Goal: Transaction & Acquisition: Connect with others

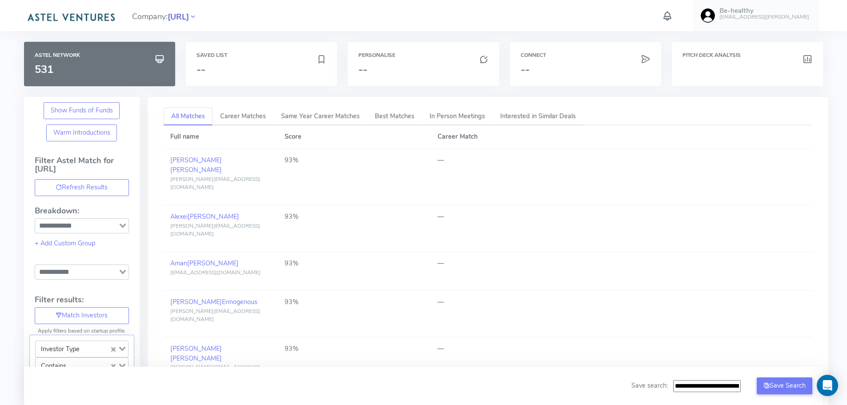
scroll to position [267, 0]
click at [189, 20] on span "[URL]" at bounding box center [178, 17] width 21 height 12
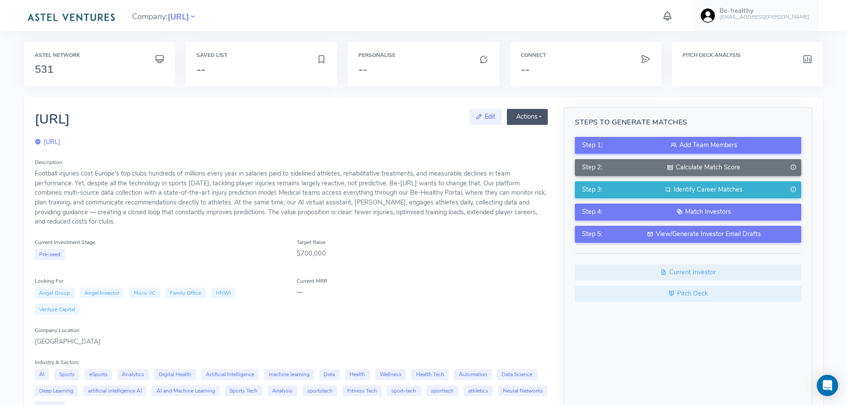
click at [542, 117] on button "Actions" at bounding box center [527, 117] width 41 height 16
click at [512, 132] on link "Manage Ringfence" at bounding box center [502, 135] width 89 height 15
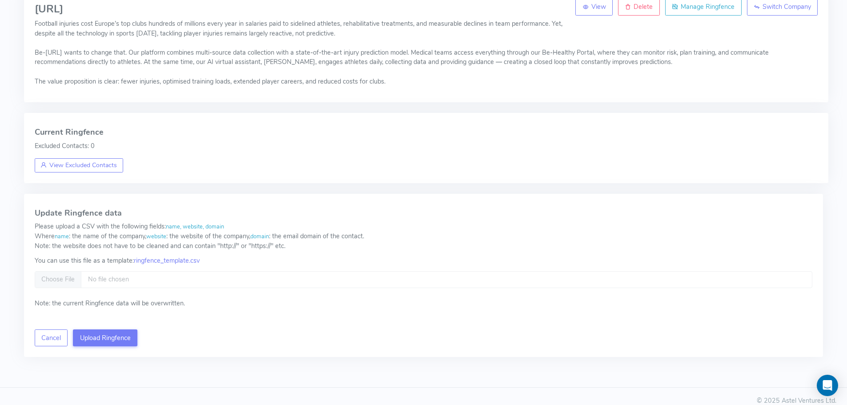
scroll to position [118, 0]
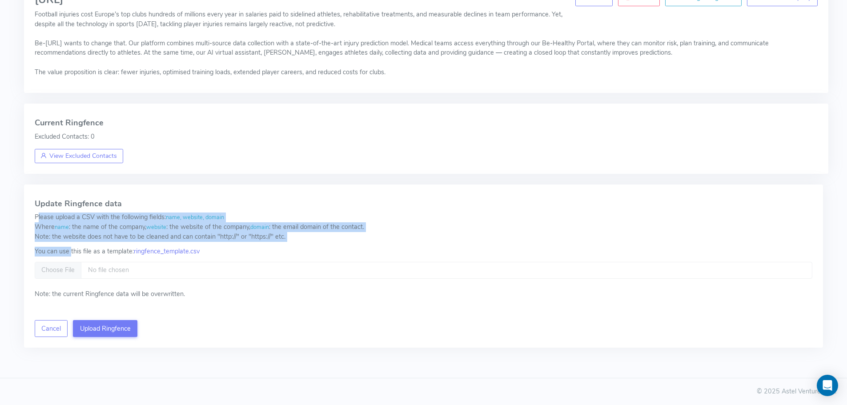
drag, startPoint x: 56, startPoint y: 216, endPoint x: 72, endPoint y: 248, distance: 35.6
click at [70, 249] on div "Update Ringfence data Please upload a CSV with the following fields: name, webs…" at bounding box center [423, 266] width 799 height 164
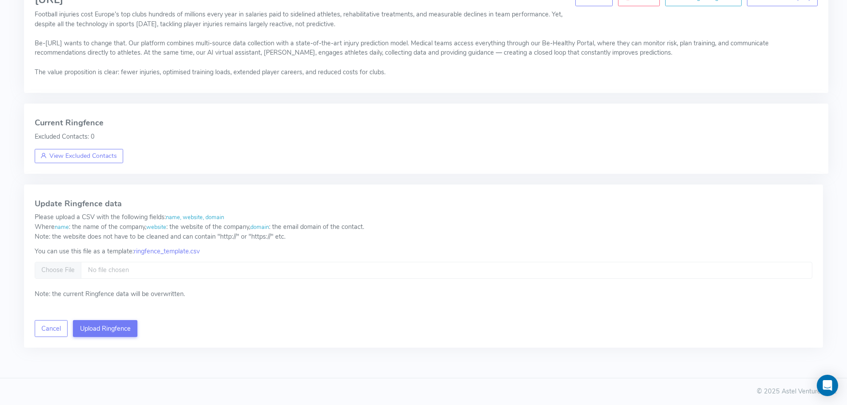
click at [96, 249] on div "You can use this file as a template: ringfence_template.csv" at bounding box center [424, 252] width 778 height 10
click at [174, 251] on link "ringfence_template.csv" at bounding box center [167, 251] width 66 height 9
click at [104, 328] on button "Upload Ringfence" at bounding box center [105, 328] width 64 height 17
click at [54, 268] on input "file" at bounding box center [424, 270] width 778 height 17
type input "**********"
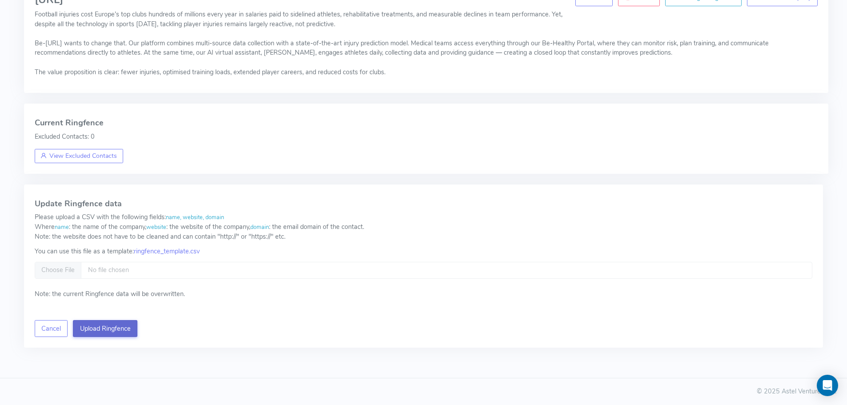
click at [104, 328] on button "Upload Ringfence" at bounding box center [105, 328] width 64 height 17
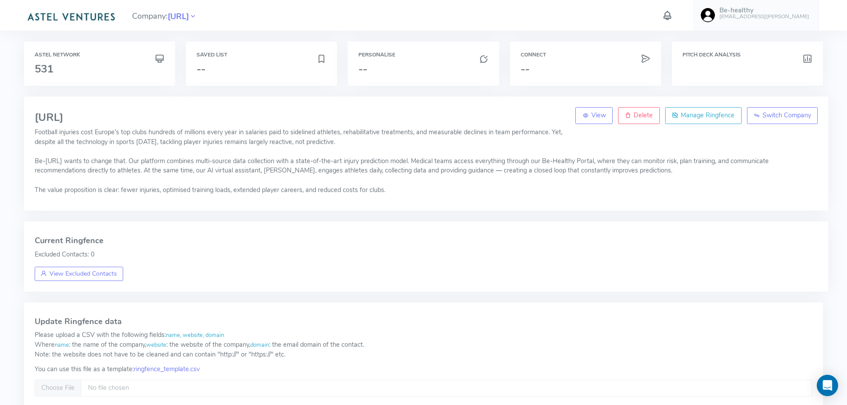
scroll to position [0, 0]
click at [188, 18] on span "[URL]" at bounding box center [178, 17] width 21 height 12
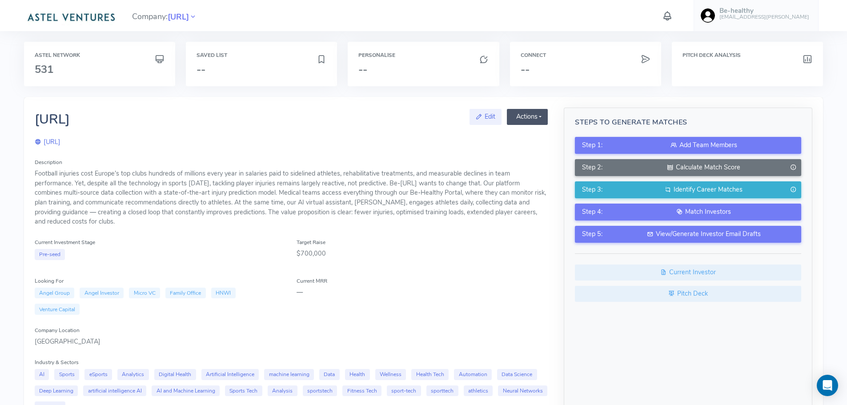
click at [535, 116] on button "Actions" at bounding box center [527, 117] width 41 height 16
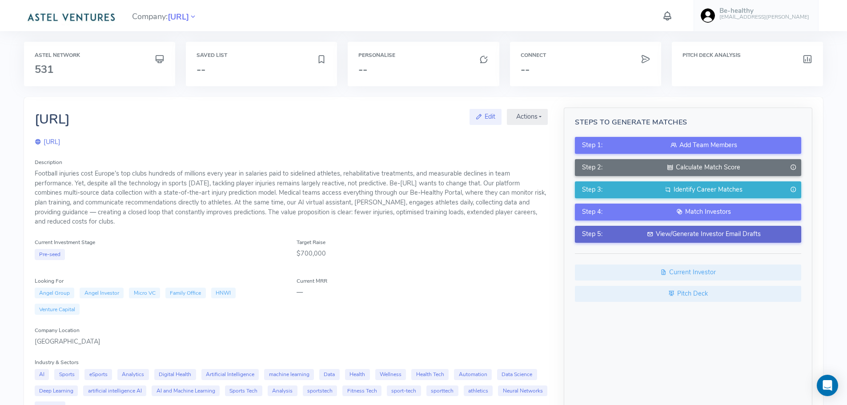
click at [692, 235] on div "View/Generate Investor Email Drafts" at bounding box center [703, 234] width 181 height 10
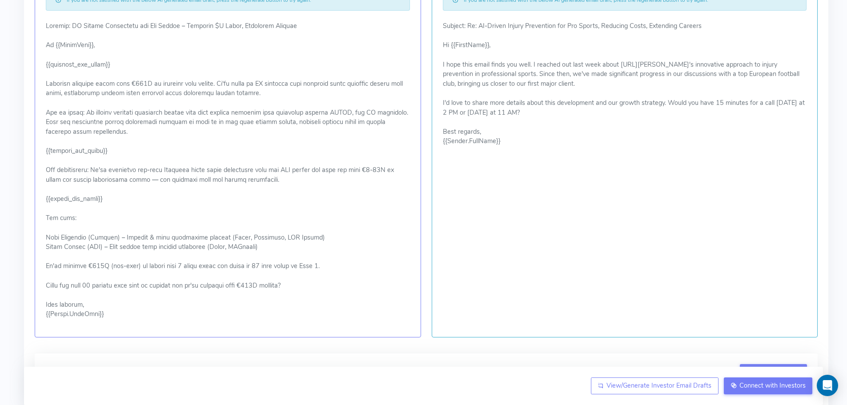
scroll to position [222, 0]
click at [758, 386] on span "Connect with Investors" at bounding box center [772, 385] width 66 height 9
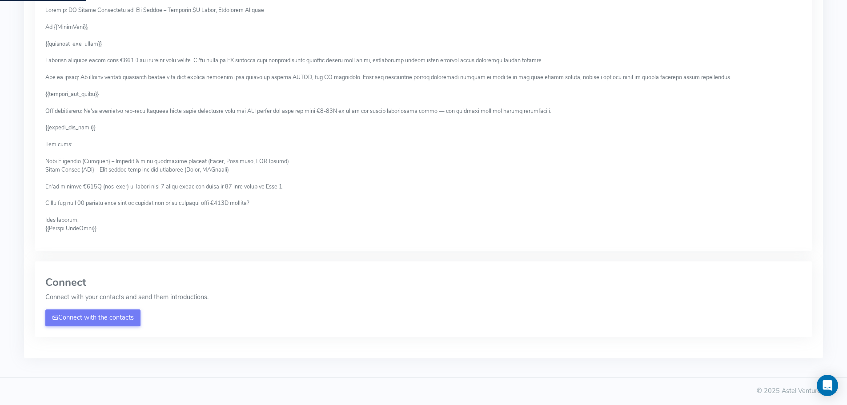
scroll to position [141, 0]
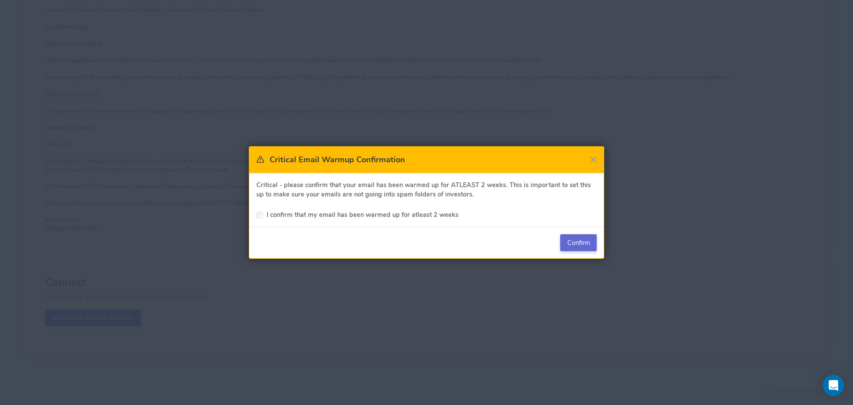
click at [583, 244] on span "Confirm" at bounding box center [579, 242] width 23 height 9
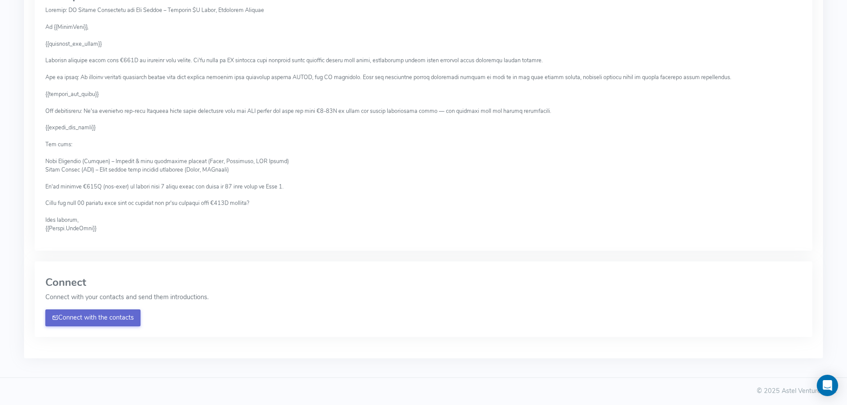
click at [87, 315] on link "Connect with the contacts" at bounding box center [93, 317] width 96 height 17
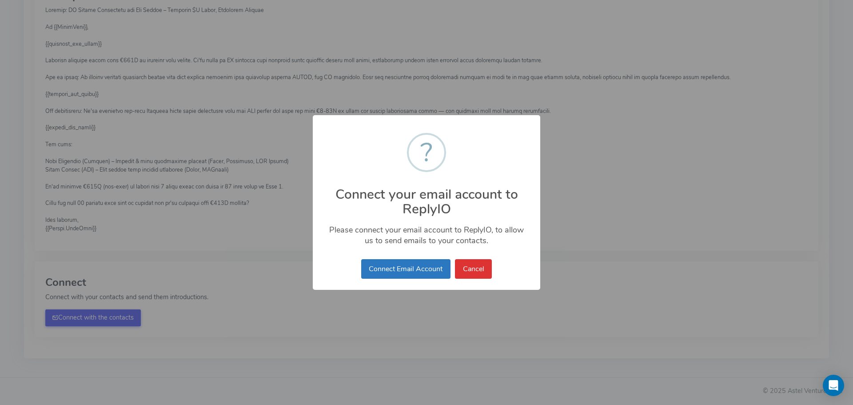
click at [397, 267] on button "Connect Email Account" at bounding box center [405, 269] width 89 height 20
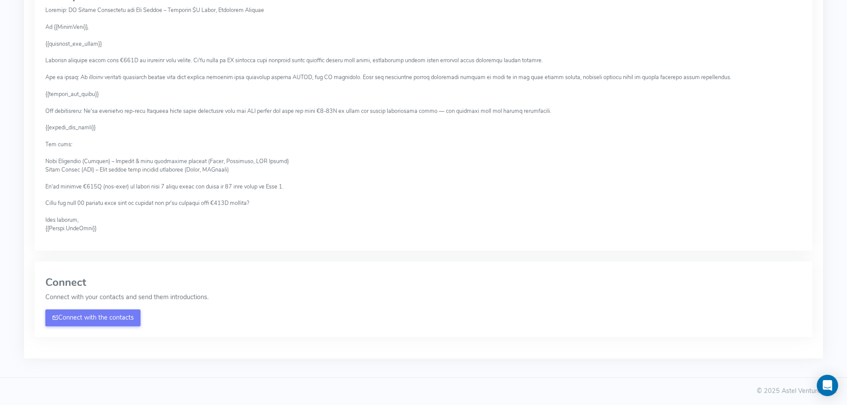
scroll to position [0, 0]
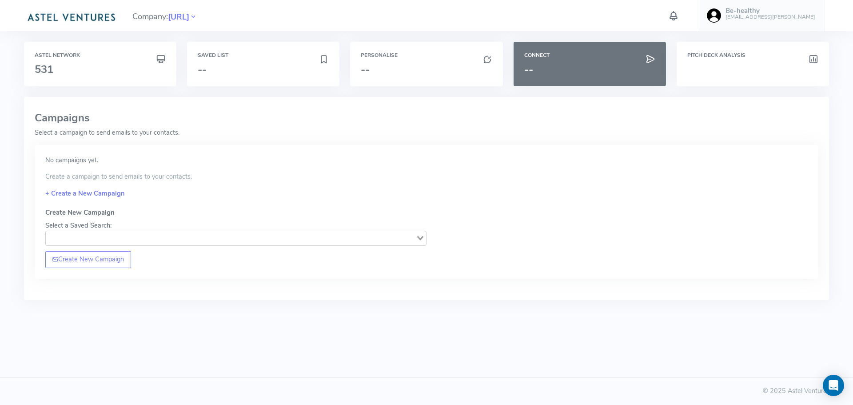
click at [420, 238] on icon "Search for option" at bounding box center [420, 238] width 6 height 4
click at [78, 192] on link "+ Create a New Campaign" at bounding box center [84, 193] width 79 height 9
drag, startPoint x: 80, startPoint y: 162, endPoint x: 109, endPoint y: 163, distance: 28.9
click at [109, 163] on p "No campaigns yet." at bounding box center [426, 161] width 763 height 10
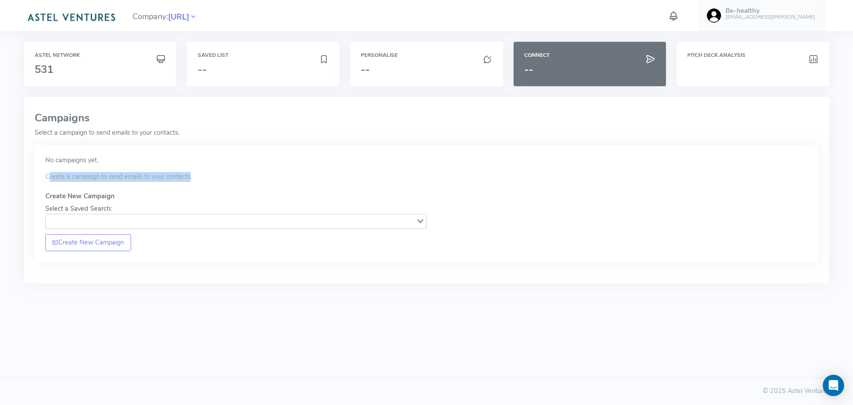
drag, startPoint x: 68, startPoint y: 178, endPoint x: 194, endPoint y: 178, distance: 125.8
click at [194, 178] on p "Create a campaign to send emails to your contacts." at bounding box center [426, 177] width 763 height 10
drag, startPoint x: 55, startPoint y: 198, endPoint x: 89, endPoint y: 207, distance: 35.8
click at [99, 204] on div "Create New Campaign Select a Saved Search: Loading..." at bounding box center [235, 210] width 381 height 37
click at [113, 208] on div "Create New Campaign Select a Saved Search: Loading..." at bounding box center [235, 210] width 381 height 37
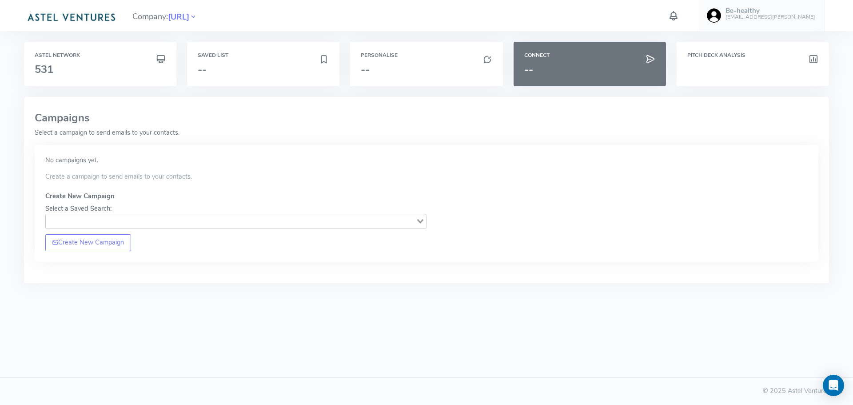
click at [424, 222] on div "Loading..." at bounding box center [421, 220] width 10 height 12
click at [422, 222] on icon "Search for option" at bounding box center [420, 221] width 6 height 4
click at [84, 240] on link "Create New Campaign" at bounding box center [88, 242] width 86 height 17
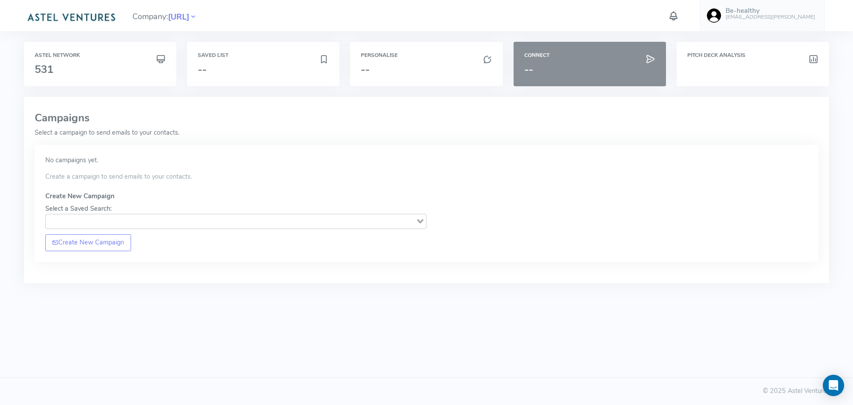
click at [563, 65] on h3 "--" at bounding box center [589, 70] width 131 height 12
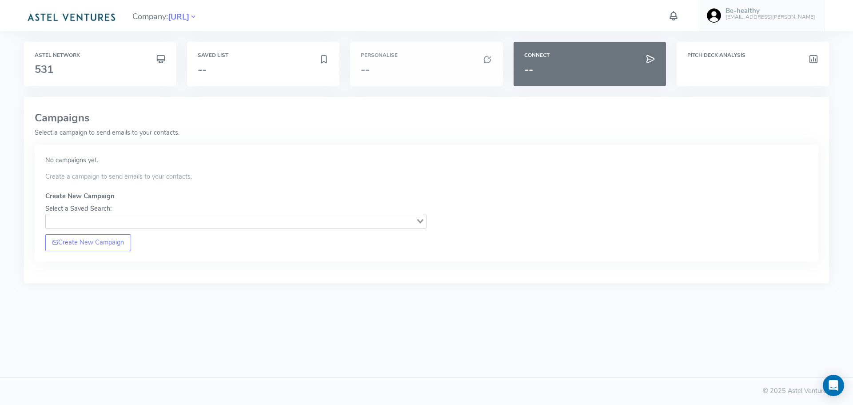
click at [398, 60] on div "Personalise --" at bounding box center [426, 64] width 152 height 44
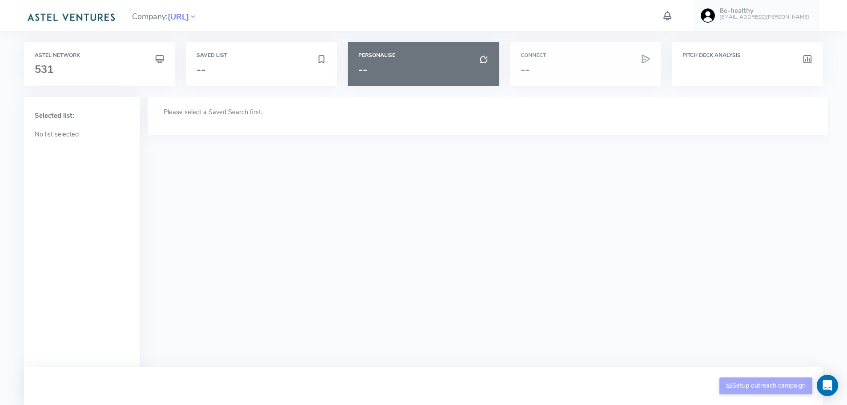
click at [560, 60] on div "Connect --" at bounding box center [585, 64] width 151 height 44
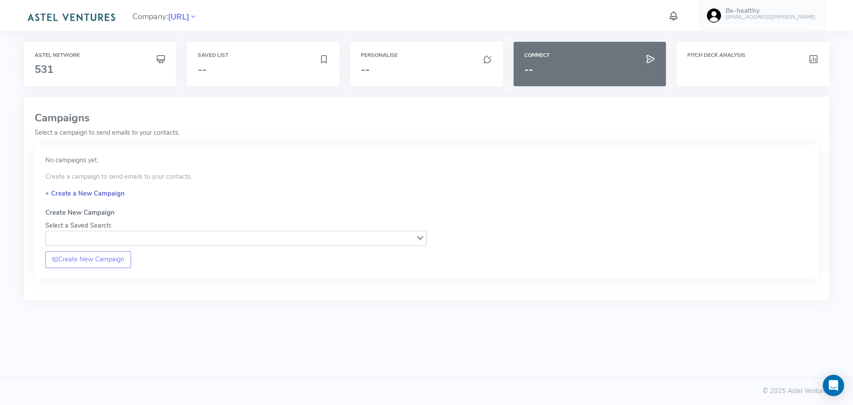
click at [81, 193] on link "+ Create a New Campaign" at bounding box center [84, 193] width 79 height 9
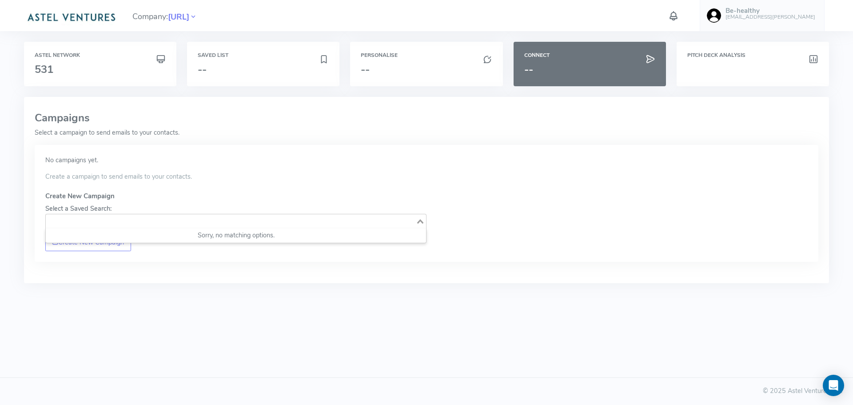
click at [422, 222] on icon "Search for option" at bounding box center [420, 221] width 6 height 4
click at [103, 76] on div "Astel Network 531" at bounding box center [100, 64] width 152 height 44
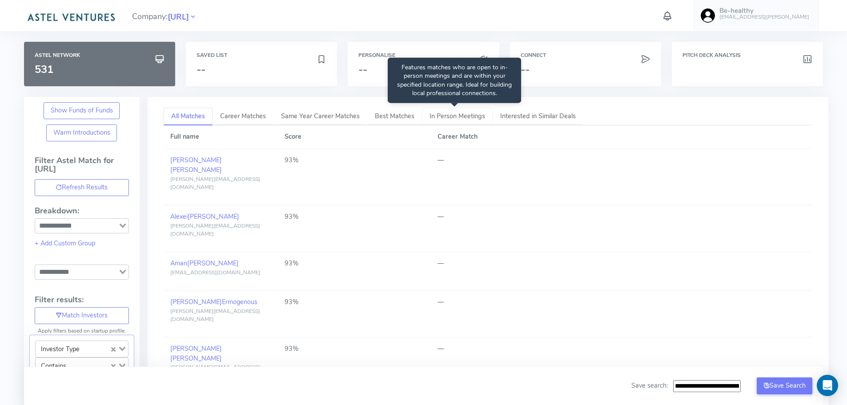
click at [462, 113] on span "In Person Meetings" at bounding box center [457, 116] width 56 height 9
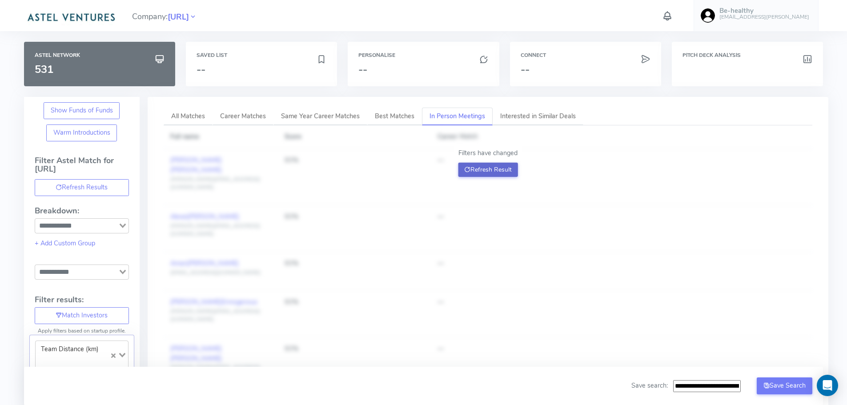
click at [483, 167] on button "Refresh Result" at bounding box center [488, 170] width 60 height 14
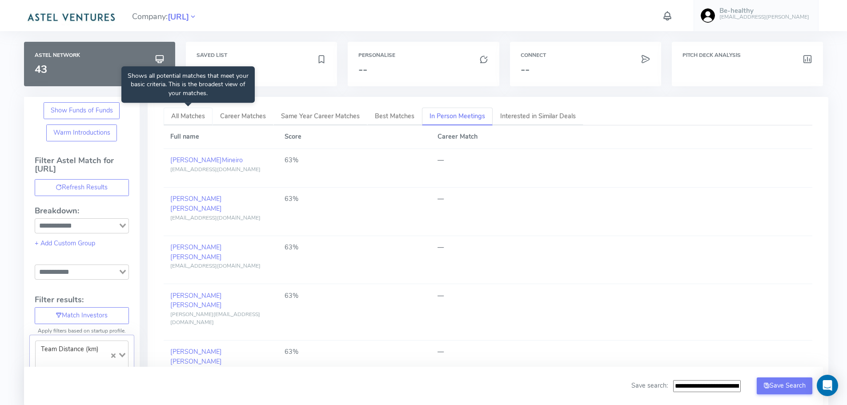
click at [188, 116] on span "All Matches" at bounding box center [188, 116] width 34 height 9
type input "**********"
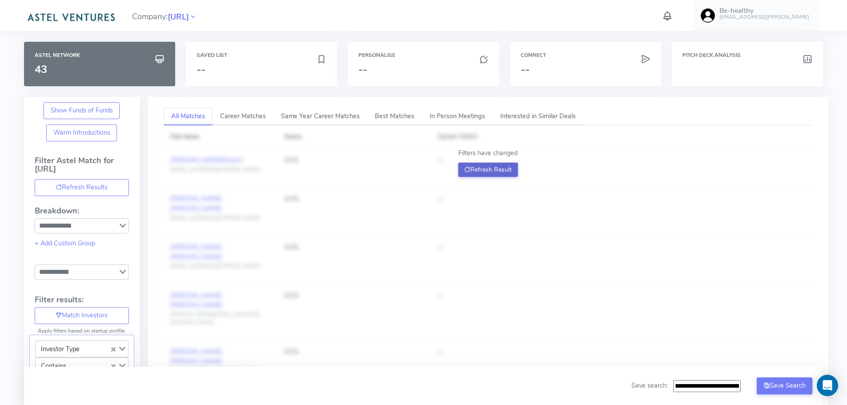
click at [494, 168] on button "Refresh Result" at bounding box center [488, 170] width 60 height 14
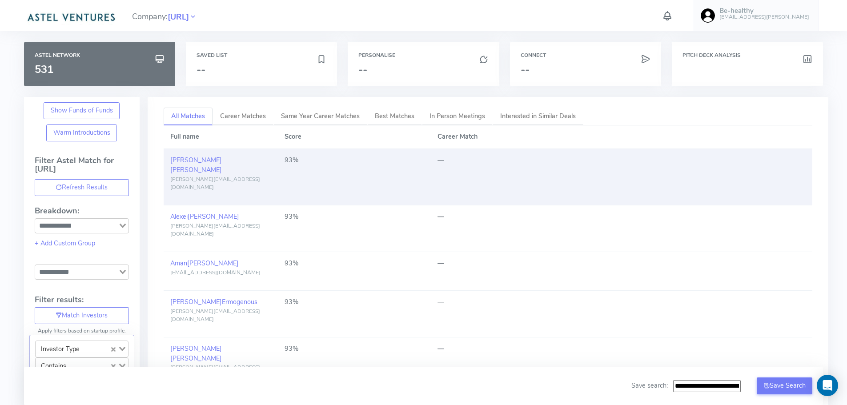
click at [239, 164] on td "[PERSON_NAME] [PERSON_NAME][EMAIL_ADDRESS][DOMAIN_NAME]" at bounding box center [221, 177] width 115 height 56
click at [188, 165] on span "[PERSON_NAME]" at bounding box center [196, 169] width 52 height 9
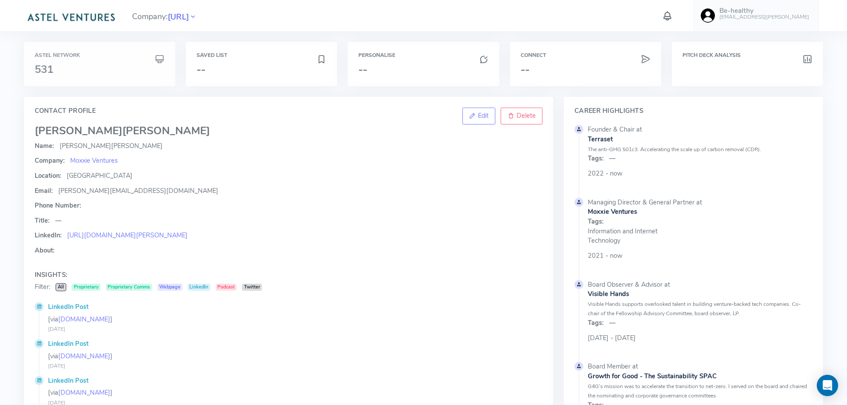
click at [94, 61] on div "Astel Network 531" at bounding box center [100, 63] width 130 height 23
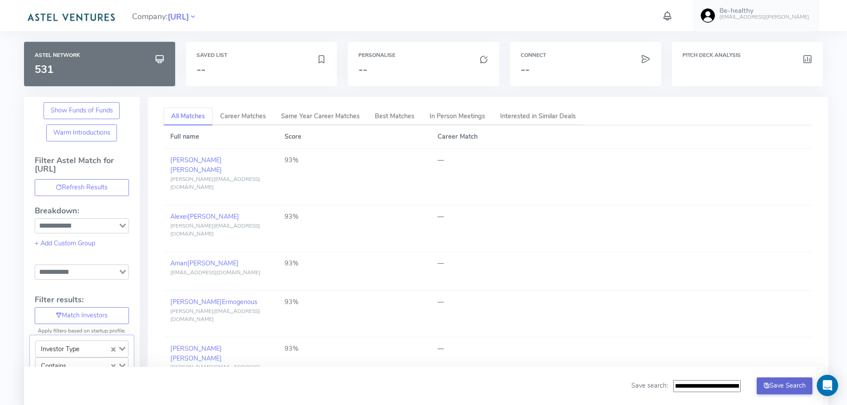
click at [783, 385] on button "Save Search" at bounding box center [784, 385] width 56 height 17
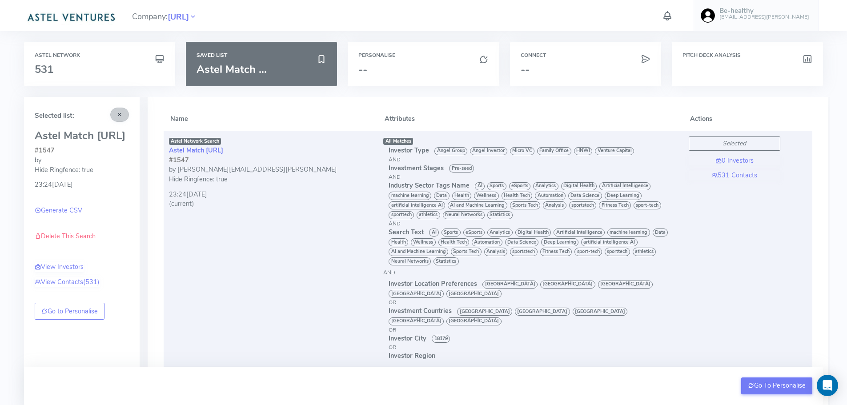
click at [118, 113] on icon at bounding box center [119, 114] width 6 height 8
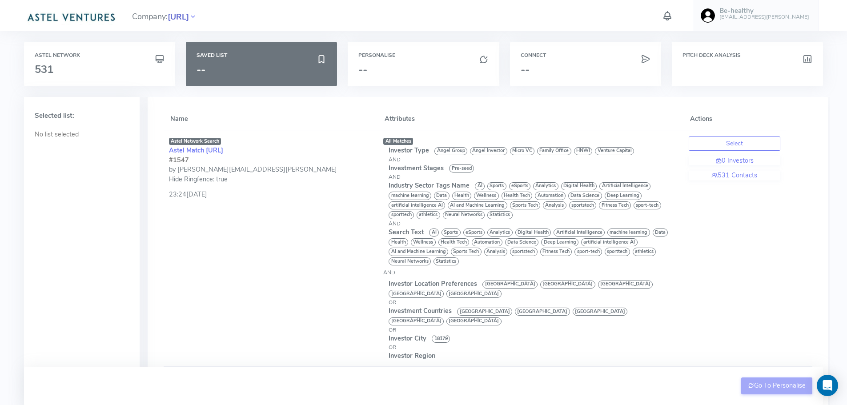
click at [189, 18] on span "[URL]" at bounding box center [178, 17] width 21 height 12
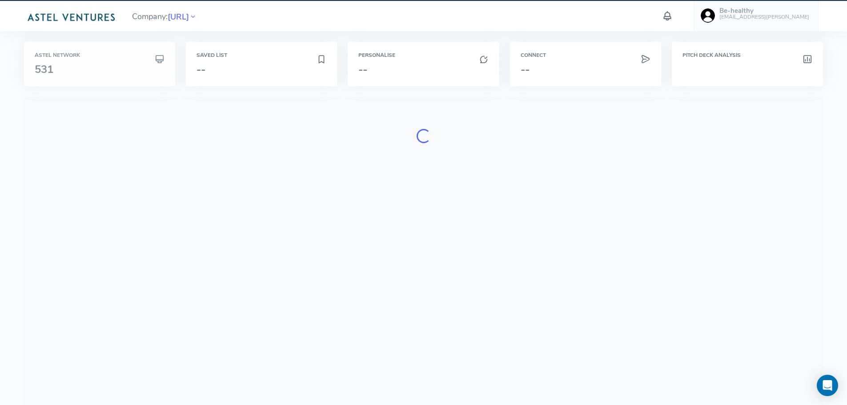
click at [77, 57] on h6 "Astel Network" at bounding box center [100, 55] width 130 height 6
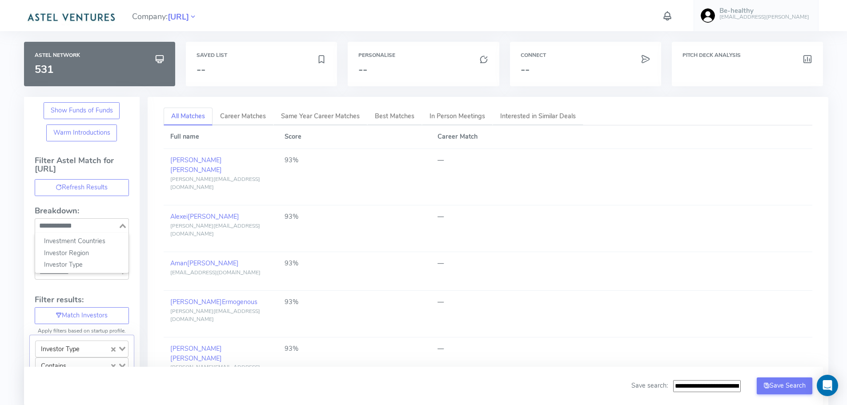
click at [122, 229] on div "Loading..." at bounding box center [123, 225] width 10 height 12
click at [120, 226] on icon "Search for option" at bounding box center [123, 226] width 6 height 4
click at [52, 244] on link "+ Add Custom Group" at bounding box center [65, 243] width 60 height 9
click at [37, 244] on link "+ Add Custom Group" at bounding box center [65, 243] width 60 height 9
click at [120, 275] on div "Loading..." at bounding box center [123, 271] width 10 height 12
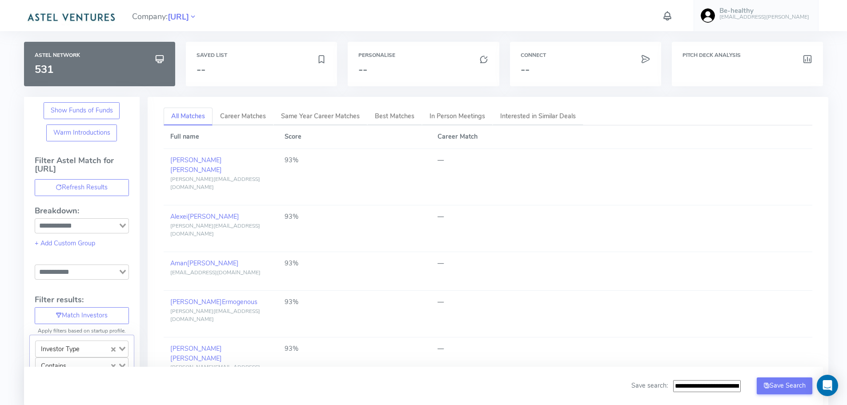
click at [123, 270] on icon "Search for option" at bounding box center [123, 272] width 6 height 4
click at [121, 223] on div "Loading..." at bounding box center [123, 225] width 10 height 12
click at [110, 242] on li "Investment Countries" at bounding box center [81, 241] width 93 height 12
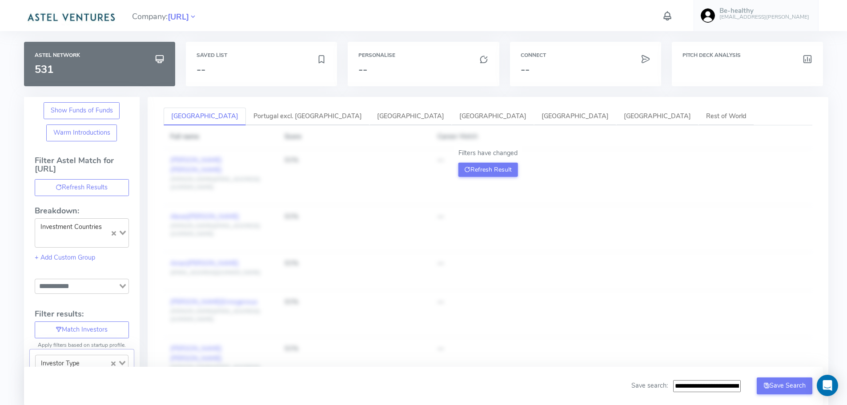
click at [112, 233] on icon "Clear Selected" at bounding box center [114, 233] width 4 height 4
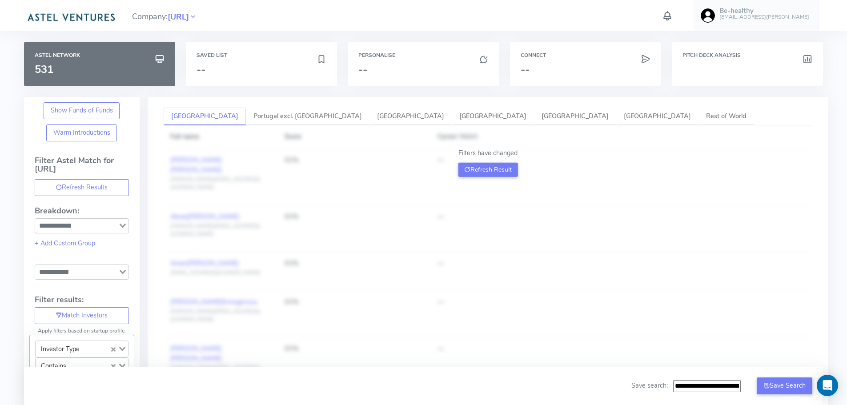
type input "**********"
click at [484, 171] on button "Refresh Result" at bounding box center [488, 170] width 60 height 14
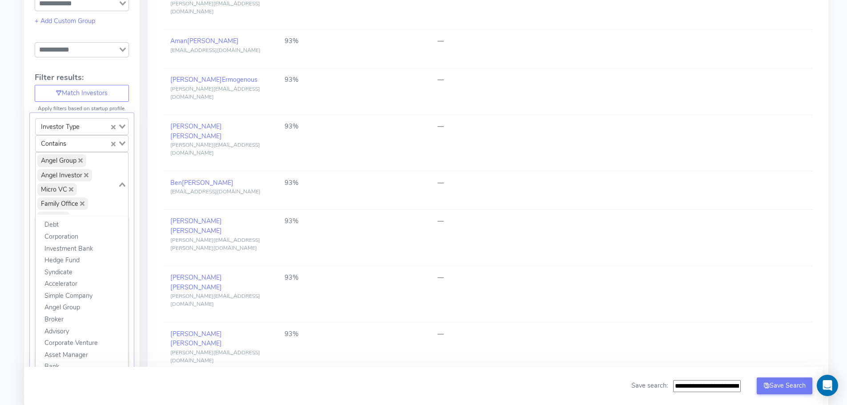
click at [122, 143] on icon "Search for option" at bounding box center [122, 143] width 6 height 4
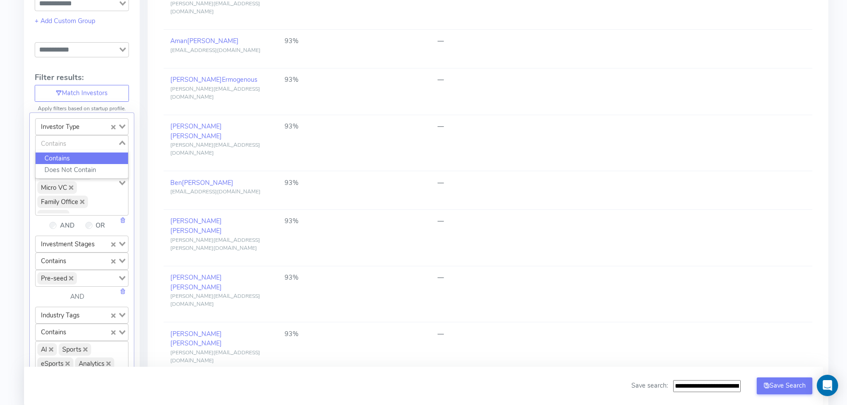
click at [132, 174] on div "Investor Type Loading... Contains Loading... Contains Does Not Contain Angel Gr…" at bounding box center [81, 334] width 105 height 444
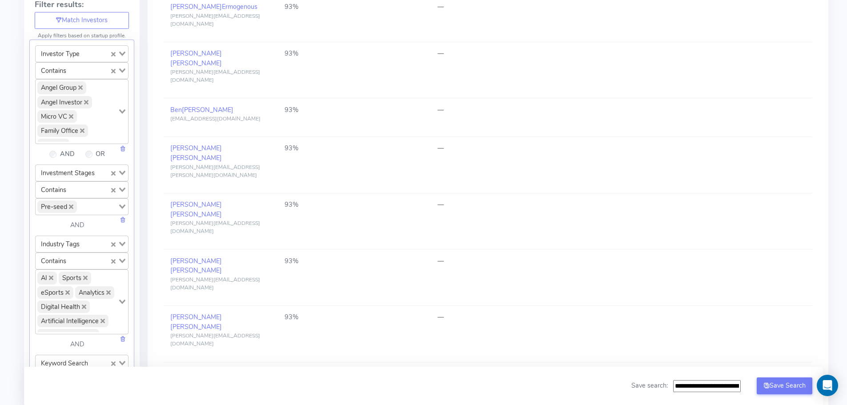
scroll to position [311, 0]
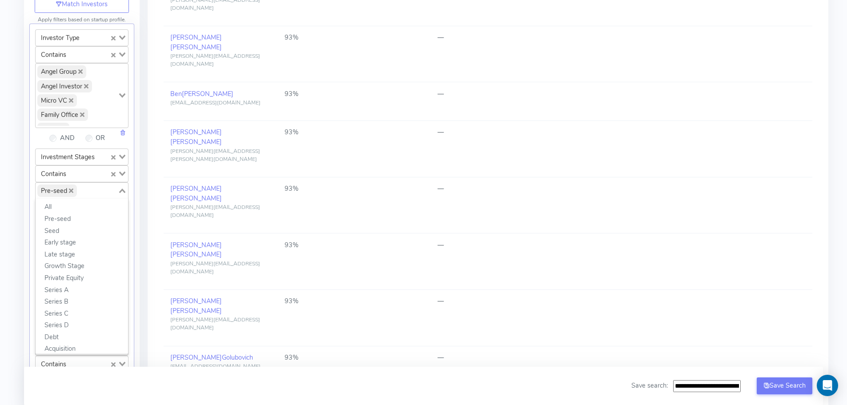
click at [122, 193] on icon "Search for option" at bounding box center [122, 190] width 6 height 4
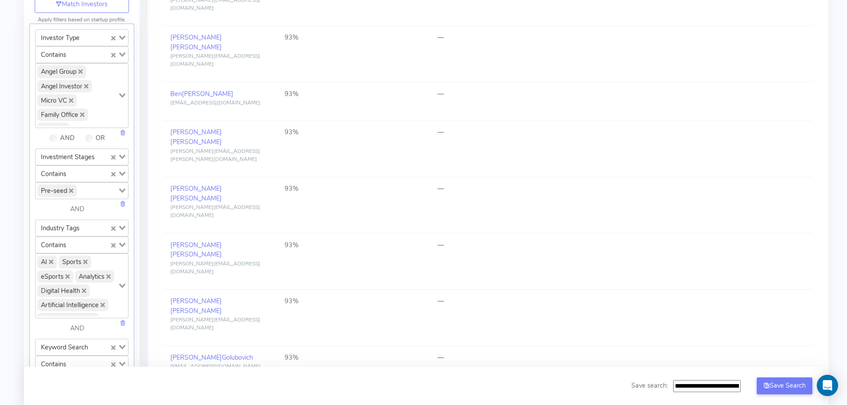
scroll to position [284, 0]
click at [121, 288] on icon "Search for option" at bounding box center [122, 286] width 6 height 4
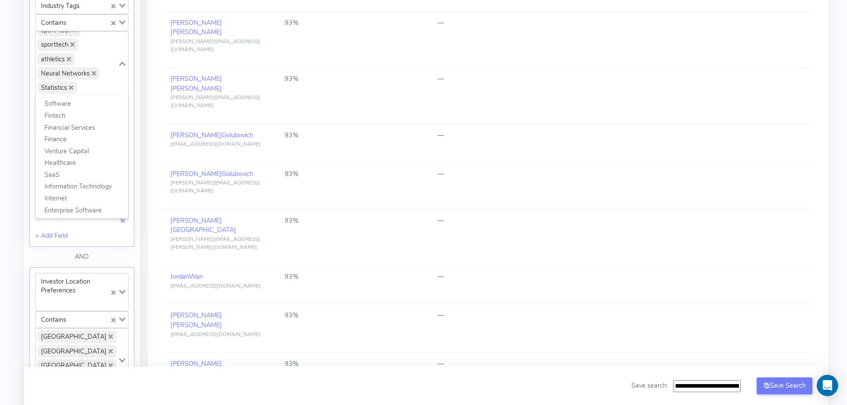
click at [122, 62] on icon "Search for option" at bounding box center [122, 63] width 6 height 4
click at [132, 253] on div "AND" at bounding box center [81, 259] width 105 height 15
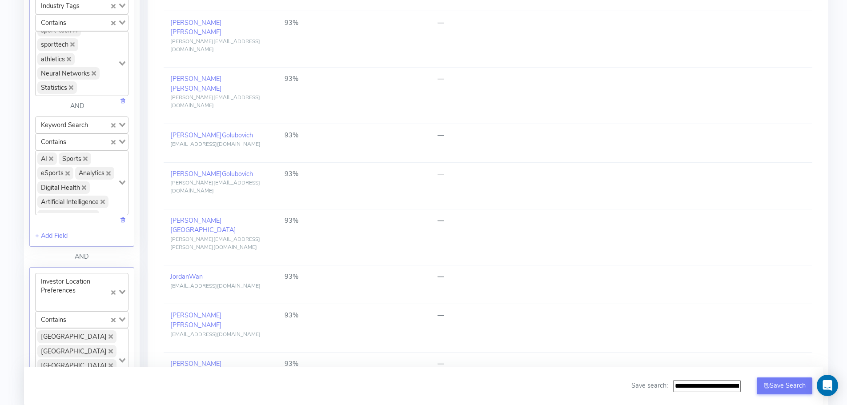
click at [123, 185] on icon "Search for option" at bounding box center [122, 182] width 6 height 4
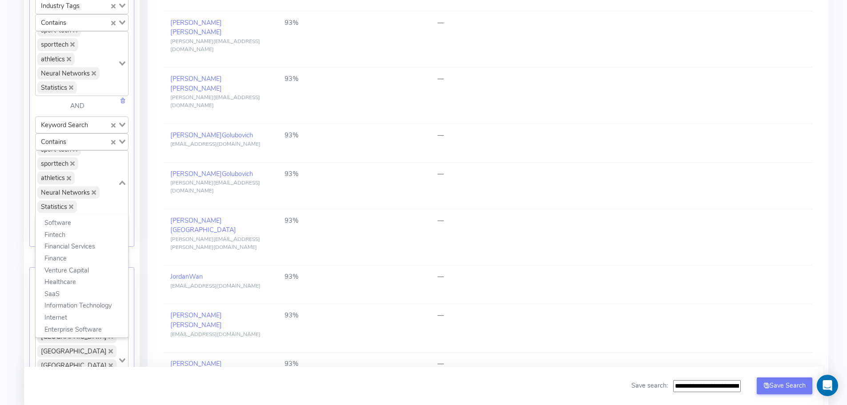
click at [134, 254] on div "AND" at bounding box center [81, 259] width 105 height 15
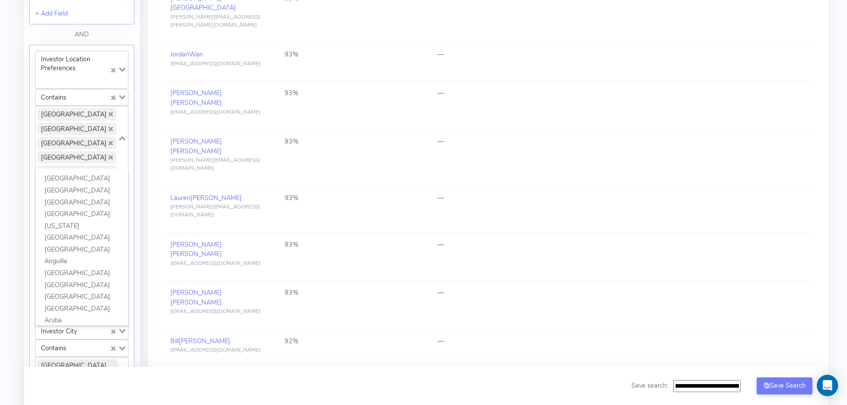
scroll to position [40, 0]
click at [124, 139] on icon "Search for option" at bounding box center [122, 138] width 6 height 4
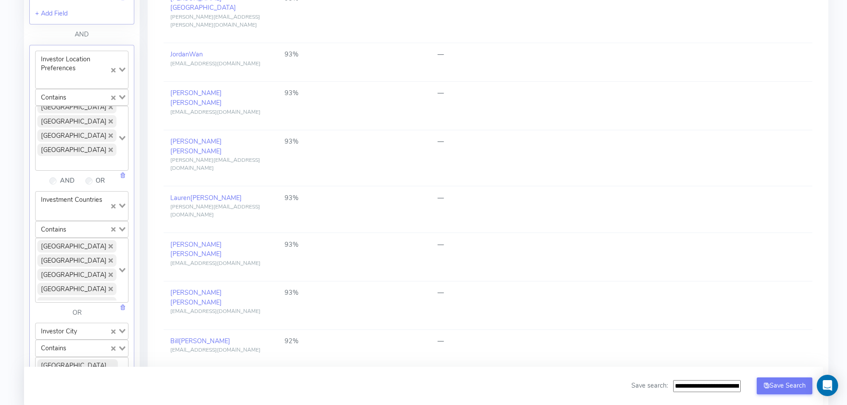
scroll to position [0, 0]
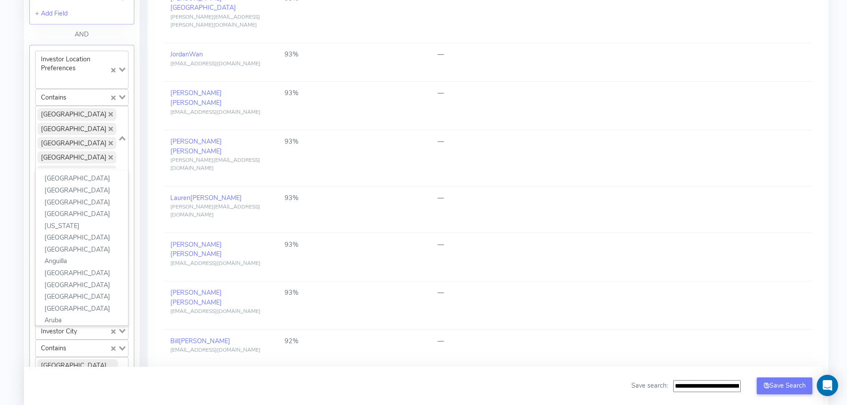
click at [88, 163] on div "[GEOGRAPHIC_DATA] [GEOGRAPHIC_DATA] [GEOGRAPHIC_DATA] [GEOGRAPHIC_DATA] [GEOGRA…" at bounding box center [77, 137] width 82 height 62
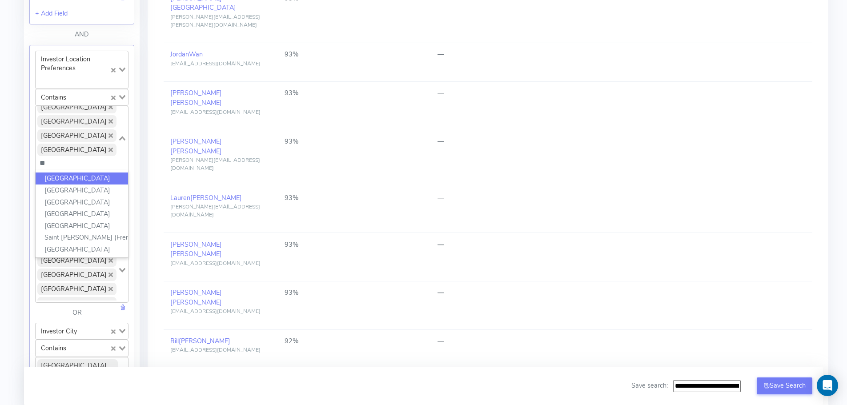
type input "*"
type input "****"
click at [53, 177] on li "[GEOGRAPHIC_DATA]" at bounding box center [82, 178] width 92 height 12
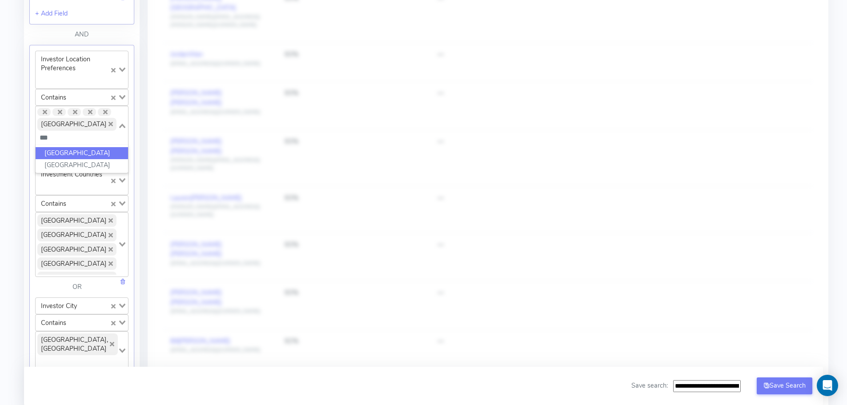
click at [53, 147] on li "[GEOGRAPHIC_DATA]" at bounding box center [82, 153] width 92 height 12
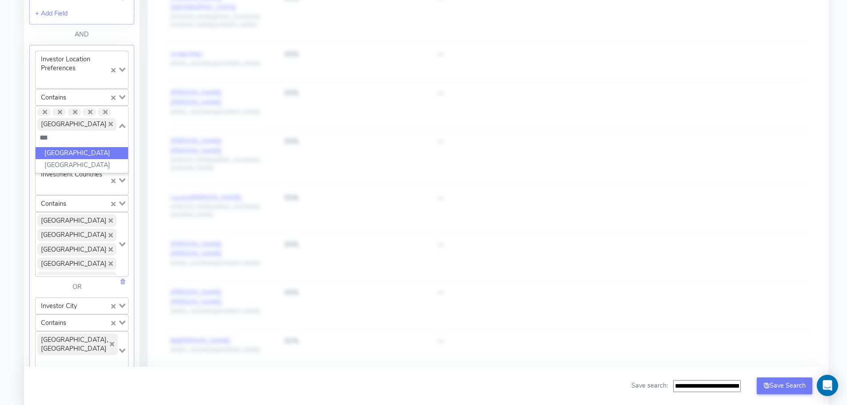
click at [53, 147] on li "[GEOGRAPHIC_DATA]" at bounding box center [82, 153] width 92 height 12
click at [52, 147] on li "[GEOGRAPHIC_DATA]" at bounding box center [82, 153] width 92 height 12
click at [92, 132] on input "***" at bounding box center [76, 137] width 80 height 11
click at [52, 147] on li "[GEOGRAPHIC_DATA]" at bounding box center [82, 153] width 92 height 12
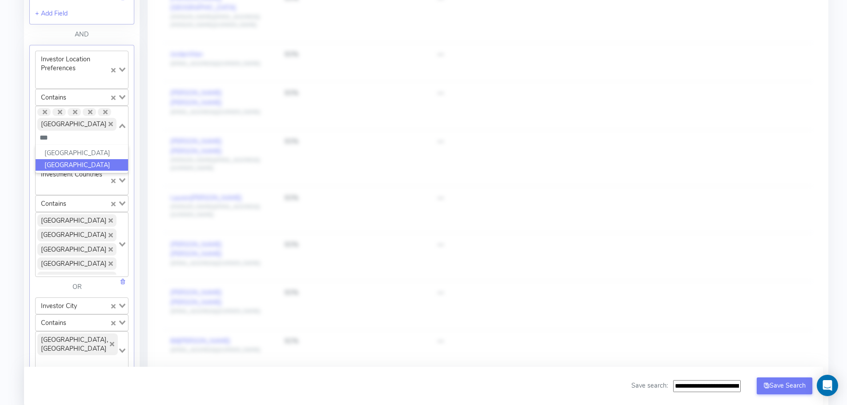
click at [65, 159] on li "[GEOGRAPHIC_DATA]" at bounding box center [82, 165] width 92 height 12
click at [50, 147] on li "[GEOGRAPHIC_DATA]" at bounding box center [82, 153] width 92 height 12
click at [90, 132] on input "***" at bounding box center [76, 137] width 80 height 11
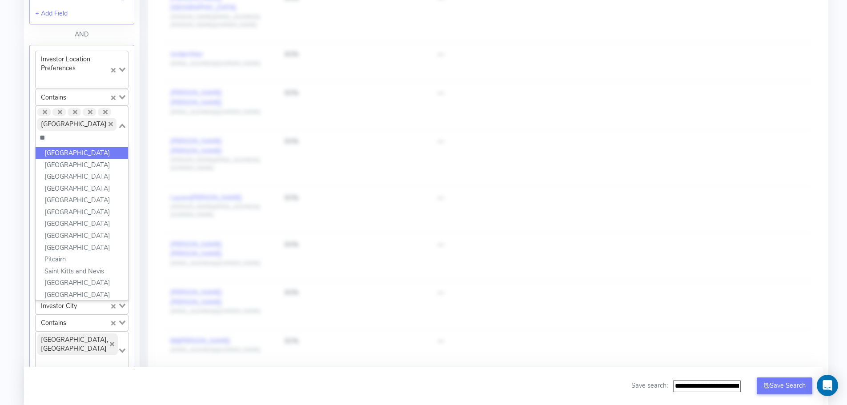
type input "*"
click at [122, 124] on icon "Search for option" at bounding box center [122, 126] width 6 height 4
click at [123, 124] on icon "Search for option" at bounding box center [122, 126] width 6 height 4
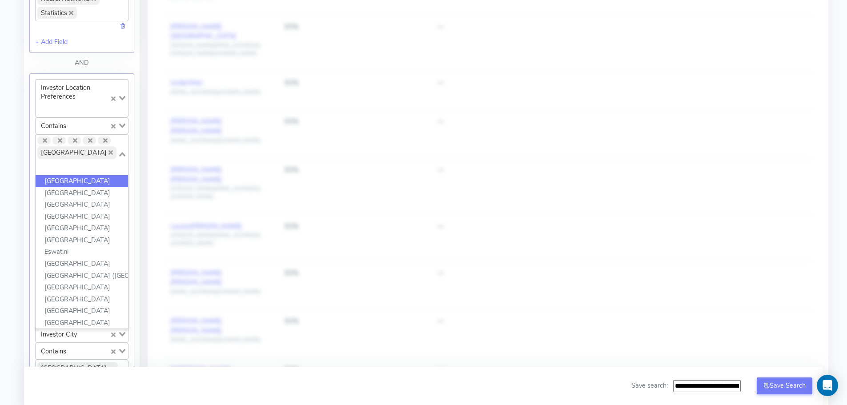
scroll to position [711, 0]
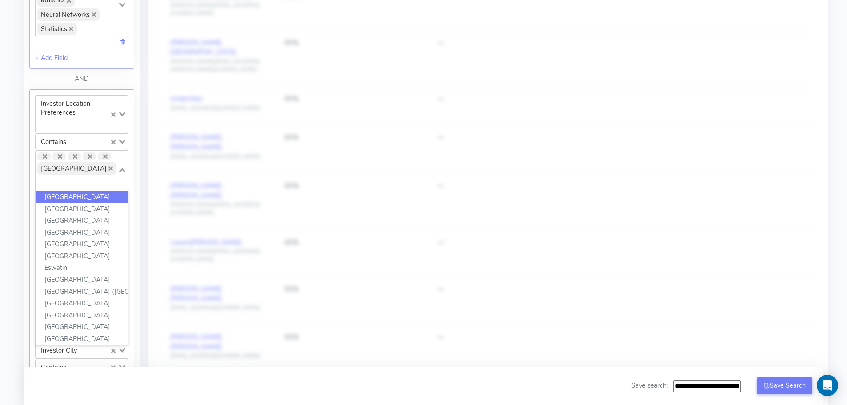
click at [124, 168] on icon "Search for option" at bounding box center [122, 170] width 6 height 4
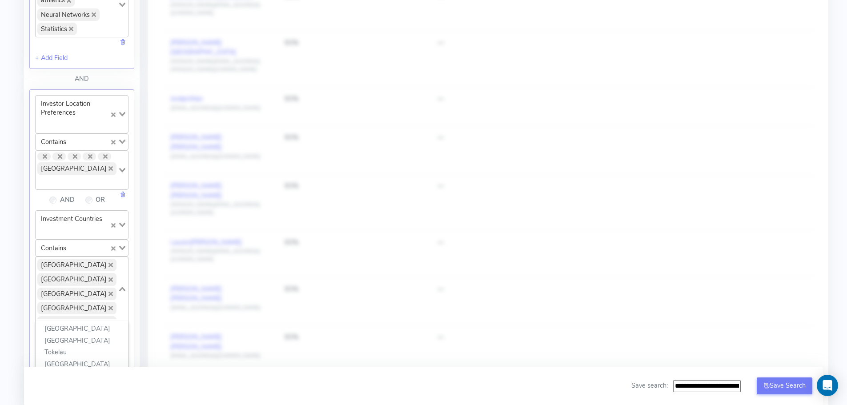
scroll to position [2589, 0]
click at [92, 304] on div "[GEOGRAPHIC_DATA] [GEOGRAPHIC_DATA] [GEOGRAPHIC_DATA] [GEOGRAPHIC_DATA] [GEOGRA…" at bounding box center [77, 288] width 82 height 62
click at [90, 302] on div "[GEOGRAPHIC_DATA] [GEOGRAPHIC_DATA] [GEOGRAPHIC_DATA] [GEOGRAPHIC_DATA] [GEOGRA…" at bounding box center [77, 288] width 82 height 62
type input "**"
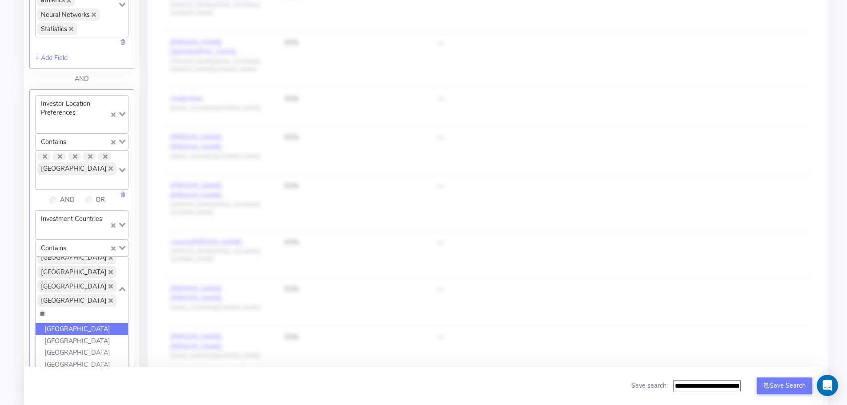
scroll to position [0, 0]
click at [59, 335] on li "[GEOGRAPHIC_DATA]" at bounding box center [82, 341] width 92 height 12
click at [80, 308] on input "Search for option" at bounding box center [76, 313] width 80 height 11
type input "**"
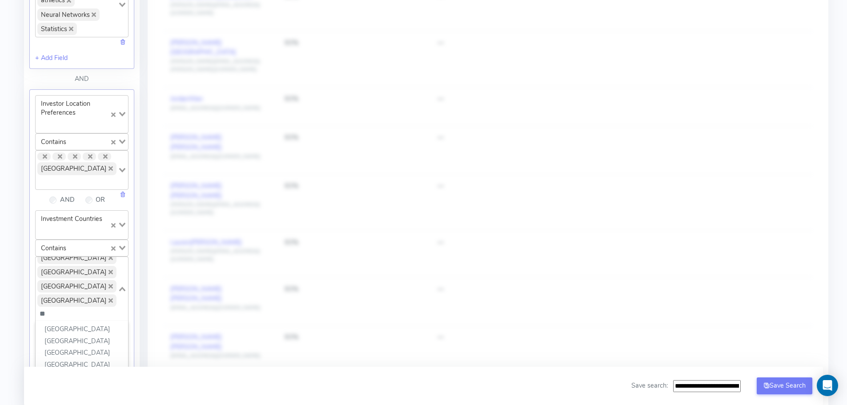
click at [52, 371] on li "[GEOGRAPHIC_DATA]" at bounding box center [82, 377] width 92 height 12
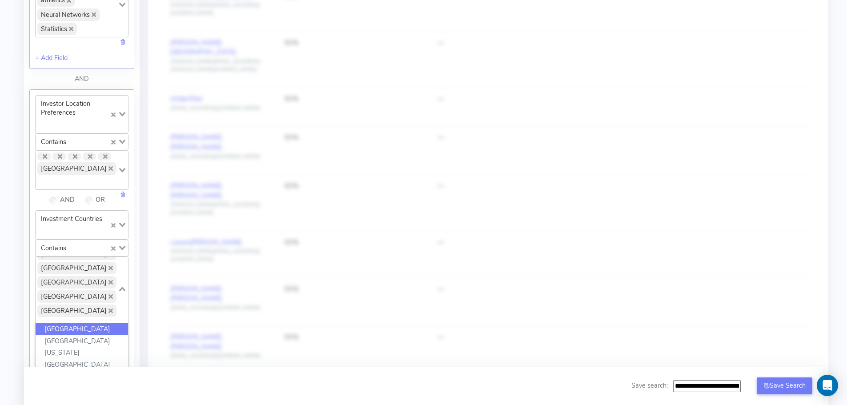
type input "***"
click at [58, 335] on li "[GEOGRAPHIC_DATA]" at bounding box center [82, 341] width 92 height 12
click at [69, 318] on input "Search for option" at bounding box center [52, 324] width 32 height 12
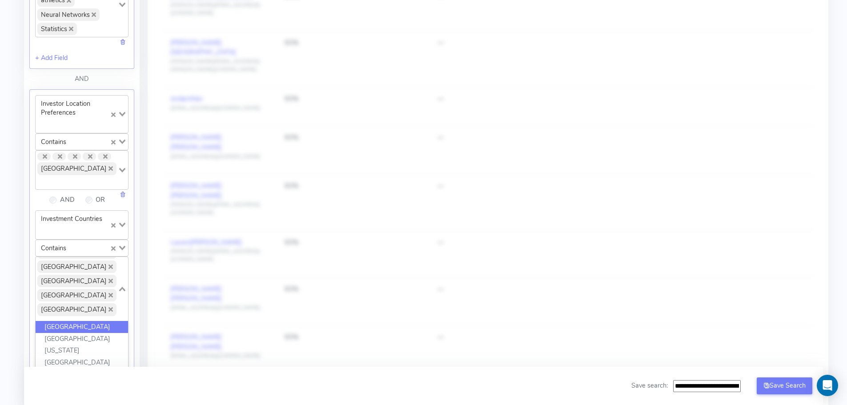
scroll to position [0, 0]
type input "***"
click at [71, 335] on li "[GEOGRAPHIC_DATA]" at bounding box center [82, 341] width 92 height 12
click at [58, 318] on input "Search for option" at bounding box center [47, 324] width 22 height 12
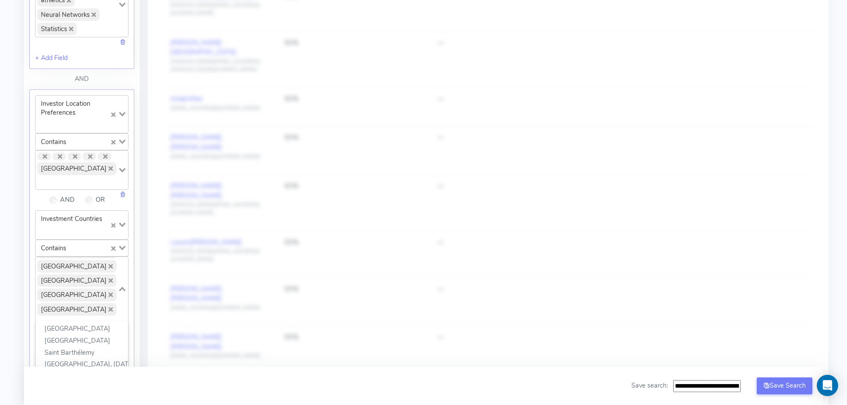
scroll to position [0, 0]
type input "*"
type input "***"
click at [56, 323] on li "[GEOGRAPHIC_DATA]" at bounding box center [82, 329] width 92 height 12
click at [81, 177] on input "Search for option" at bounding box center [76, 182] width 80 height 11
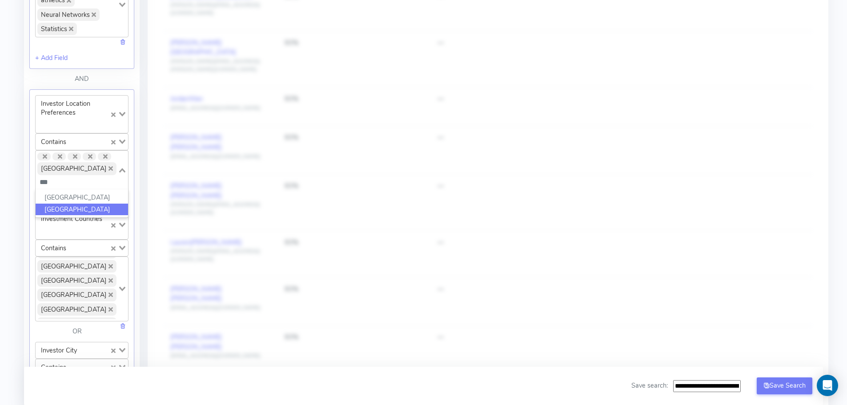
click at [57, 204] on li "[GEOGRAPHIC_DATA]" at bounding box center [82, 210] width 92 height 12
click at [90, 177] on input "***" at bounding box center [76, 182] width 80 height 11
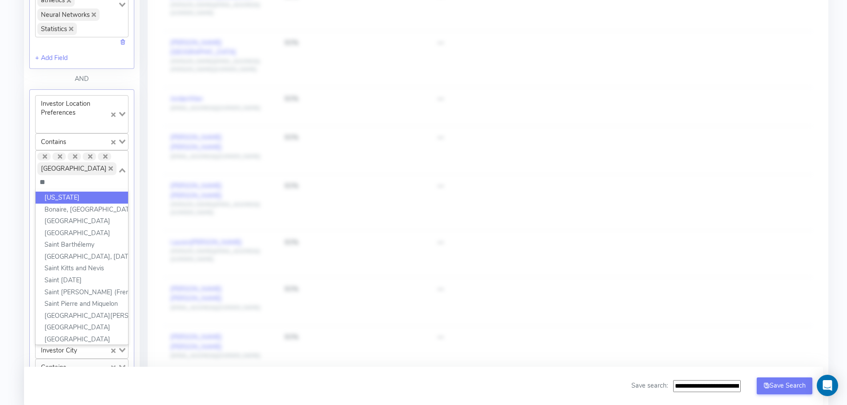
type input "*"
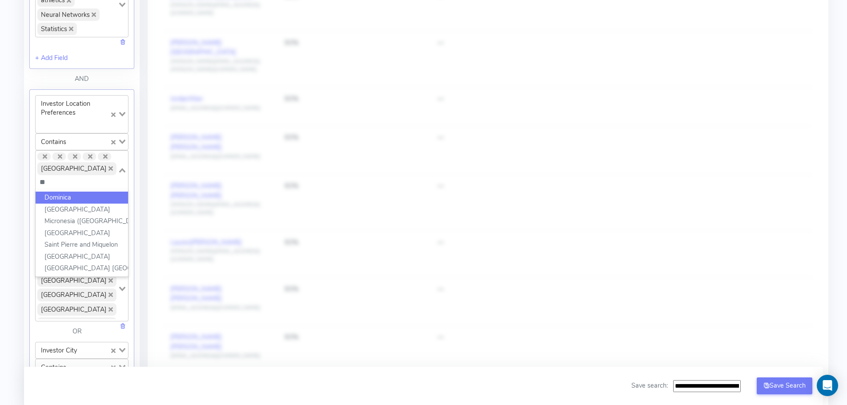
type input "*"
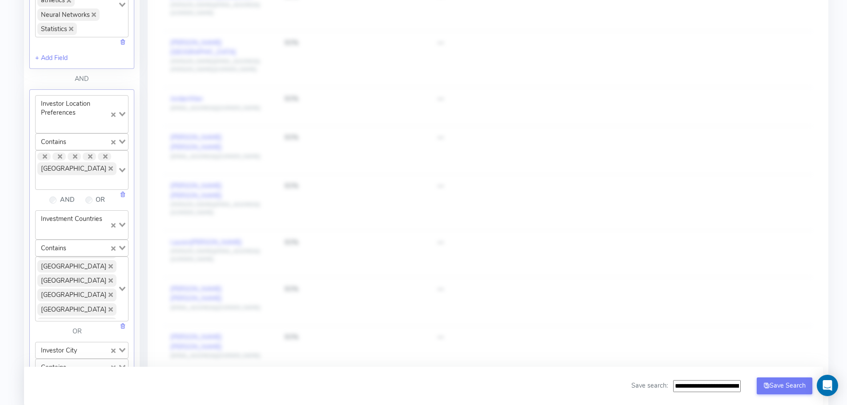
click at [28, 237] on div "Filter Astel Match for [URL] Refresh Results Breakdown: Loading... + Add Custom…" at bounding box center [82, 104] width 116 height 1319
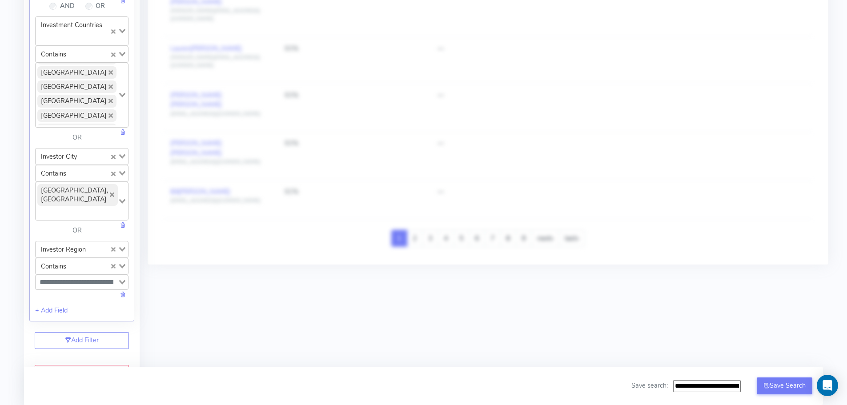
scroll to position [933, 0]
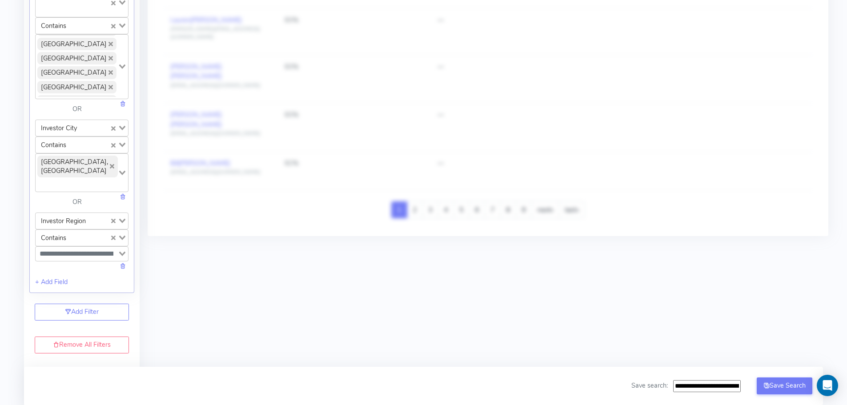
click at [102, 179] on input "Search for option" at bounding box center [76, 184] width 80 height 11
type input "****"
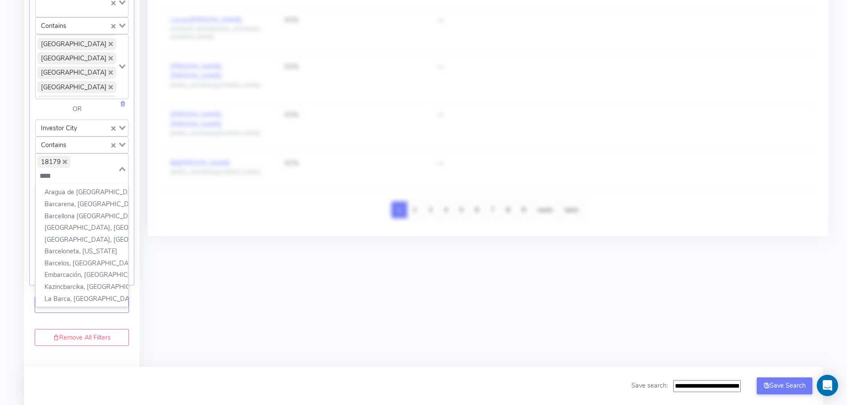
scroll to position [0, 0]
click at [67, 222] on li "[GEOGRAPHIC_DATA], [GEOGRAPHIC_DATA]" at bounding box center [82, 228] width 92 height 12
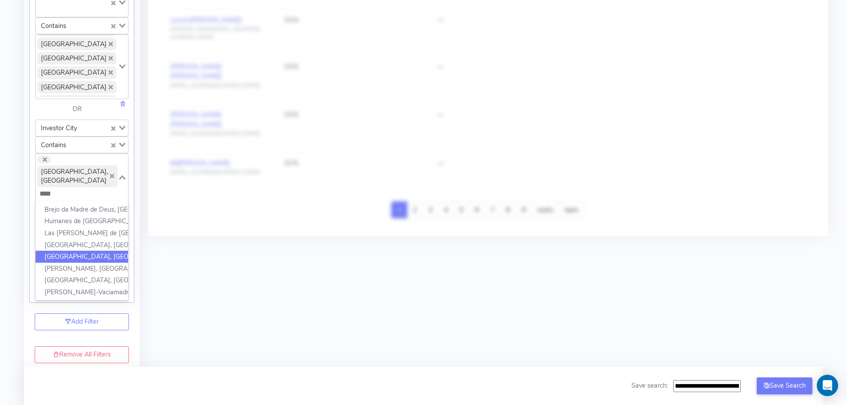
click at [75, 251] on li "[GEOGRAPHIC_DATA], [GEOGRAPHIC_DATA]" at bounding box center [82, 257] width 92 height 12
click at [66, 251] on li "[GEOGRAPHIC_DATA], [GEOGRAPHIC_DATA]" at bounding box center [82, 257] width 92 height 12
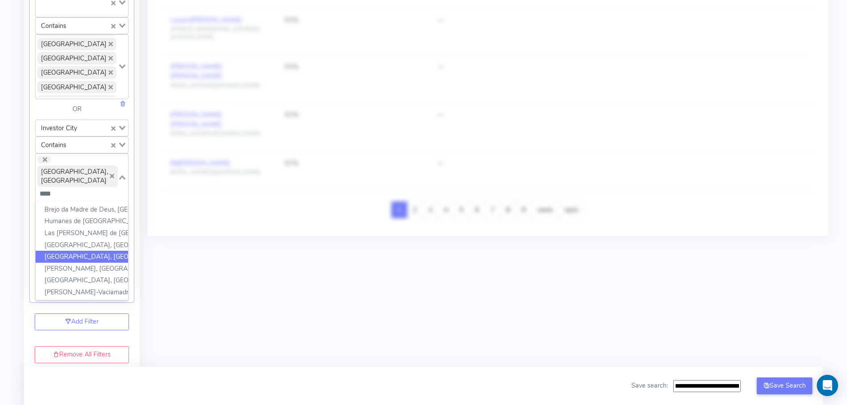
click at [66, 251] on li "[GEOGRAPHIC_DATA], [GEOGRAPHIC_DATA]" at bounding box center [82, 257] width 92 height 12
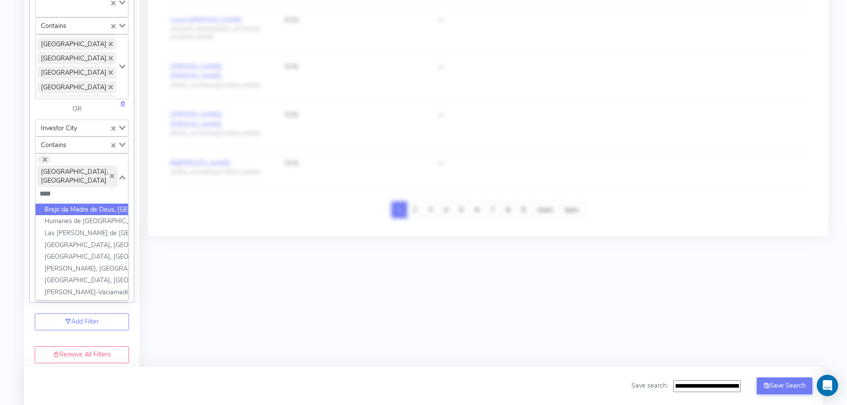
click at [66, 189] on input "****" at bounding box center [76, 194] width 80 height 11
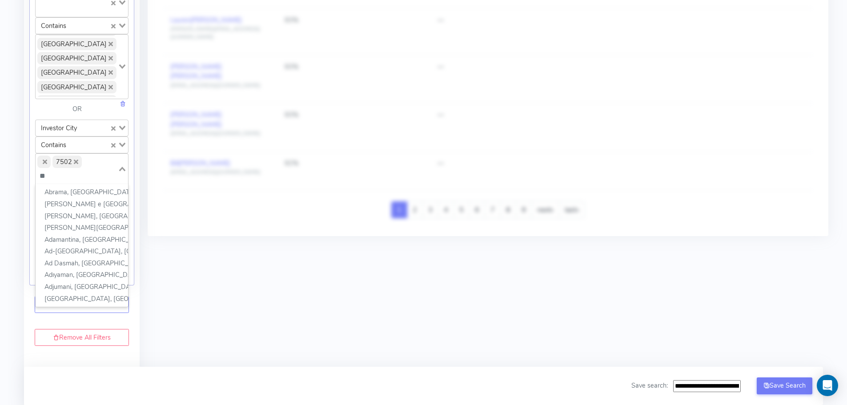
type input "*"
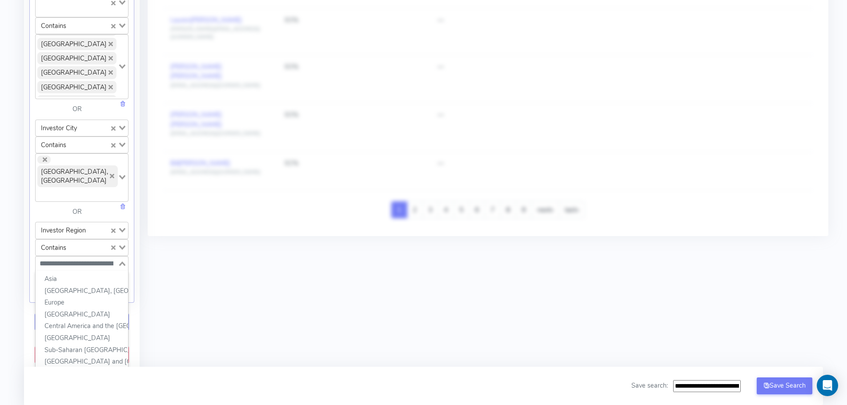
click at [74, 258] on input "Search for option" at bounding box center [76, 263] width 80 height 11
click at [64, 296] on li "Europe" at bounding box center [82, 302] width 92 height 12
click at [77, 286] on li "[GEOGRAPHIC_DATA], [GEOGRAPHIC_DATA], and [GEOGRAPHIC_DATA]" at bounding box center [82, 292] width 92 height 12
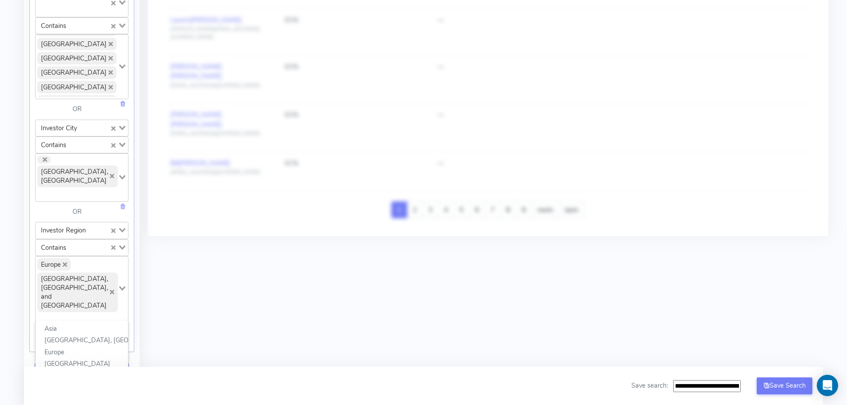
click at [77, 272] on span "[GEOGRAPHIC_DATA], [GEOGRAPHIC_DATA], and [GEOGRAPHIC_DATA]" at bounding box center [77, 292] width 80 height 40
click at [73, 314] on input "Search for option" at bounding box center [76, 319] width 80 height 11
click at [66, 358] on li "[GEOGRAPHIC_DATA]" at bounding box center [82, 364] width 92 height 12
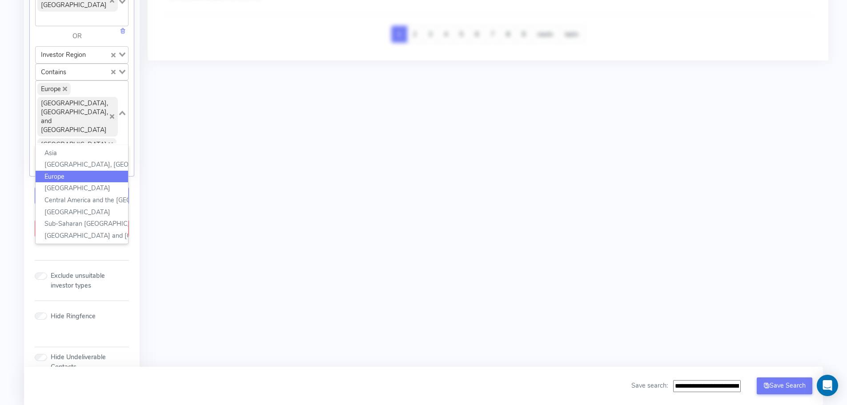
scroll to position [1111, 0]
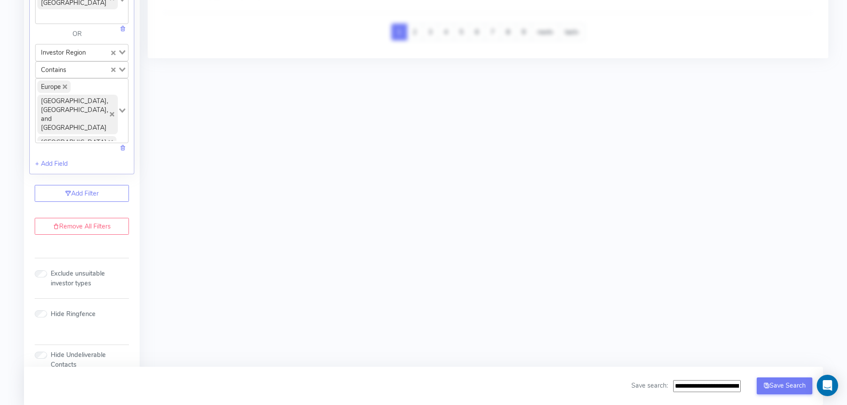
click at [132, 337] on div "Hide Undeliverable Contacts" at bounding box center [81, 353] width 105 height 32
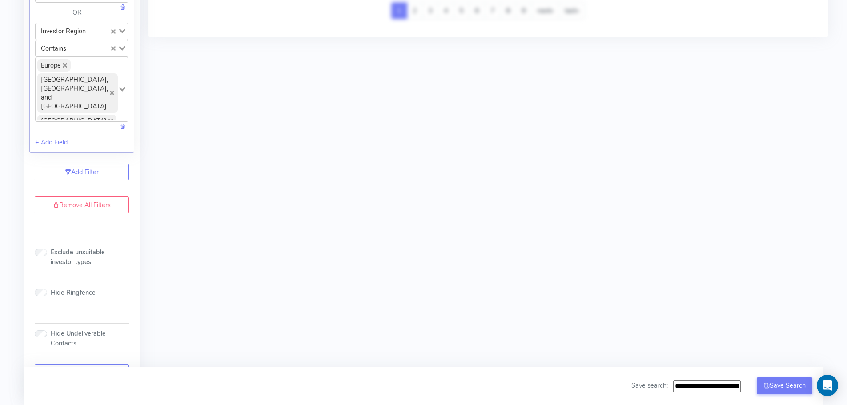
scroll to position [1144, 0]
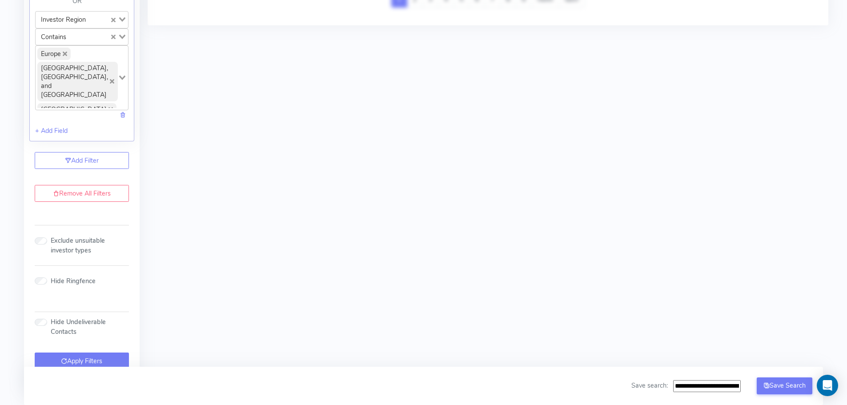
click at [84, 352] on button "Apply Filters" at bounding box center [82, 360] width 94 height 17
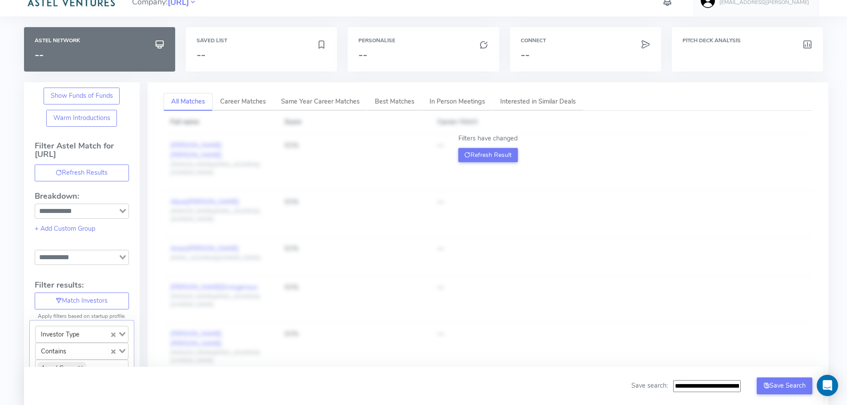
scroll to position [0, 0]
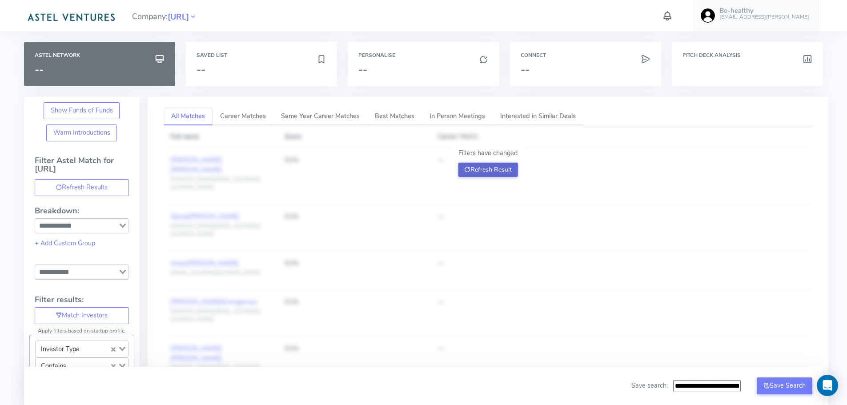
click at [478, 169] on button "Refresh Result" at bounding box center [488, 170] width 60 height 14
click at [479, 168] on button "Refresh Result" at bounding box center [488, 170] width 60 height 14
click at [86, 183] on button "Refresh Results" at bounding box center [82, 187] width 94 height 17
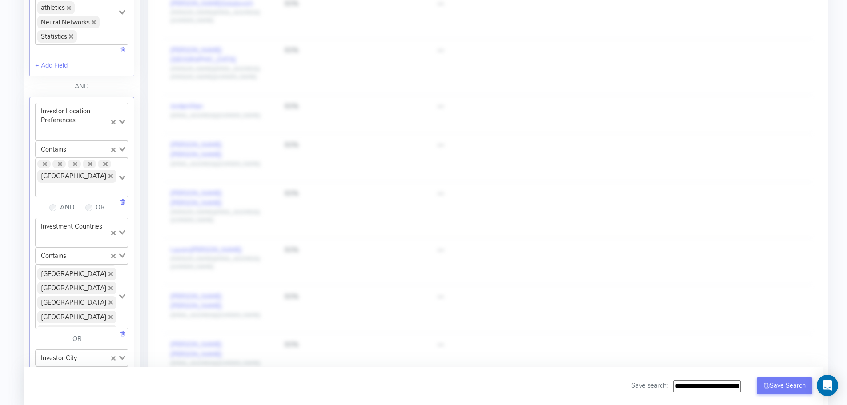
scroll to position [711, 0]
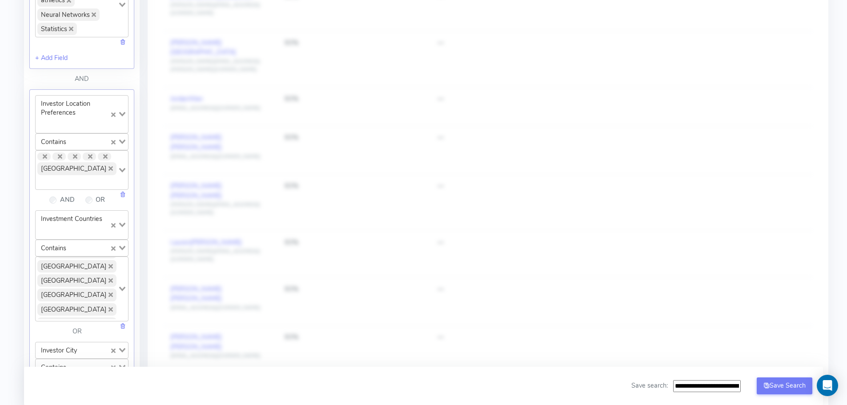
click at [108, 169] on icon "Deselect France" at bounding box center [110, 168] width 4 height 4
click at [108, 168] on icon "Deselect France" at bounding box center [110, 168] width 4 height 4
click at [75, 177] on input "Search for option" at bounding box center [76, 182] width 80 height 11
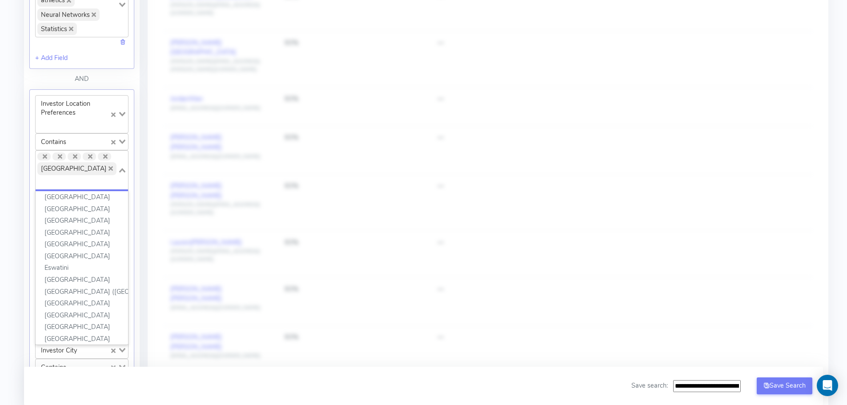
scroll to position [746, 0]
click at [108, 168] on icon "Deselect France" at bounding box center [110, 168] width 4 height 4
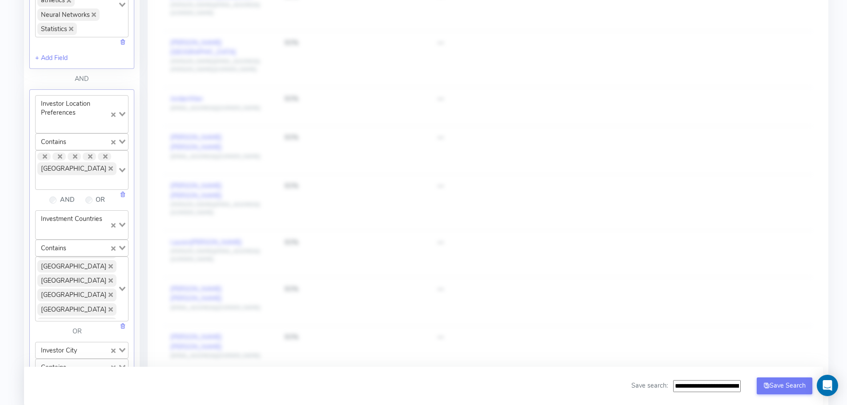
click at [18, 179] on div "Company: [URL] Be-healthy [EMAIL_ADDRESS][PERSON_NAME] Account AI Keys Usage En…" at bounding box center [423, 68] width 847 height 1558
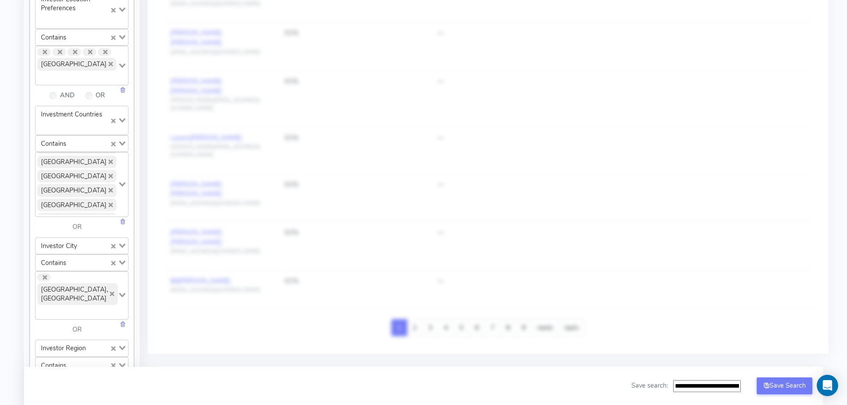
scroll to position [800, 0]
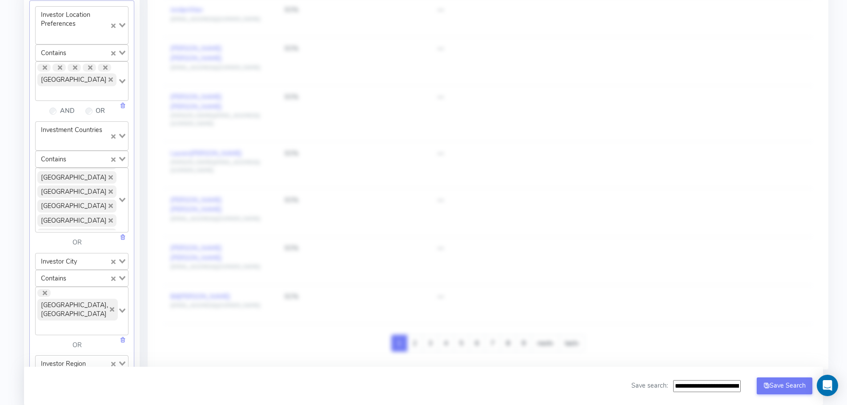
click at [54, 81] on span "[GEOGRAPHIC_DATA]" at bounding box center [76, 79] width 79 height 12
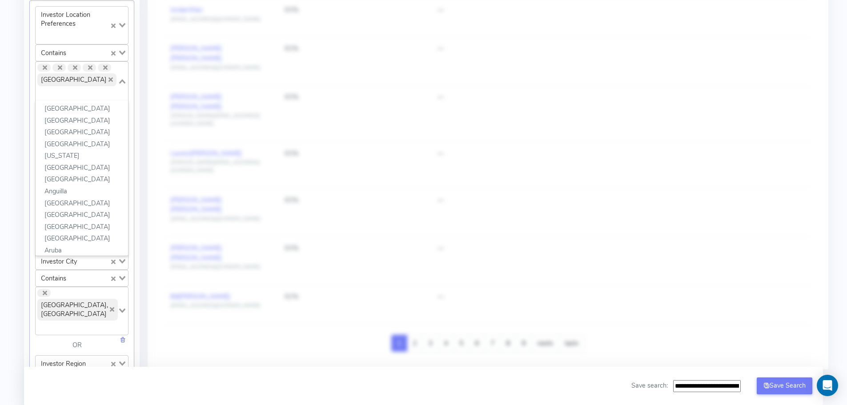
scroll to position [756, 0]
click at [108, 78] on icon "Deselect France" at bounding box center [110, 79] width 4 height 4
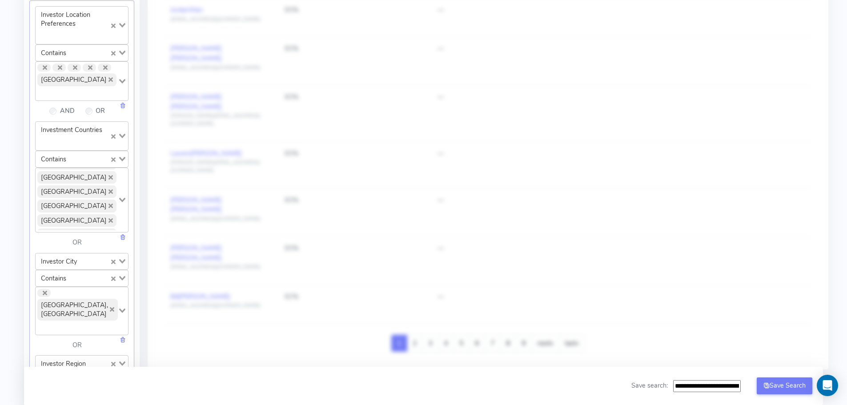
click at [24, 153] on div "Filter Astel Match for [URL] Refresh Results Breakdown: Loading... + Add Custom…" at bounding box center [82, 45] width 116 height 1379
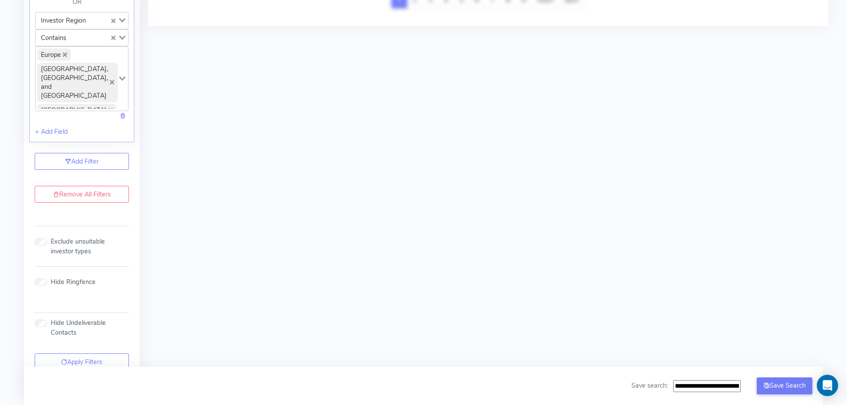
scroll to position [1144, 0]
click at [80, 352] on button "Apply Filters" at bounding box center [82, 360] width 94 height 17
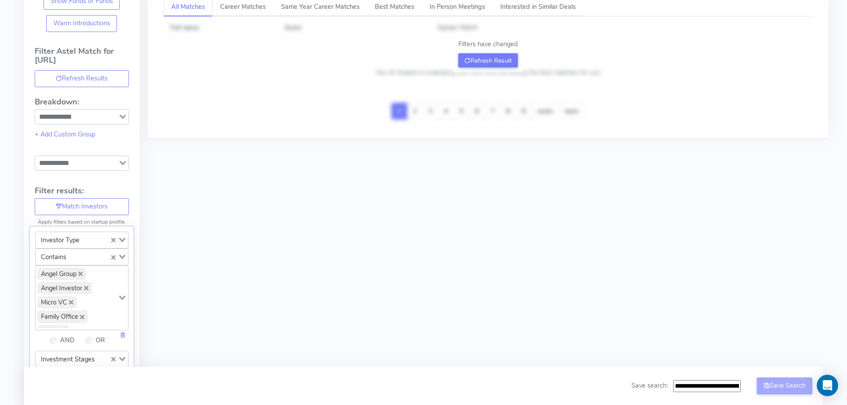
scroll to position [0, 0]
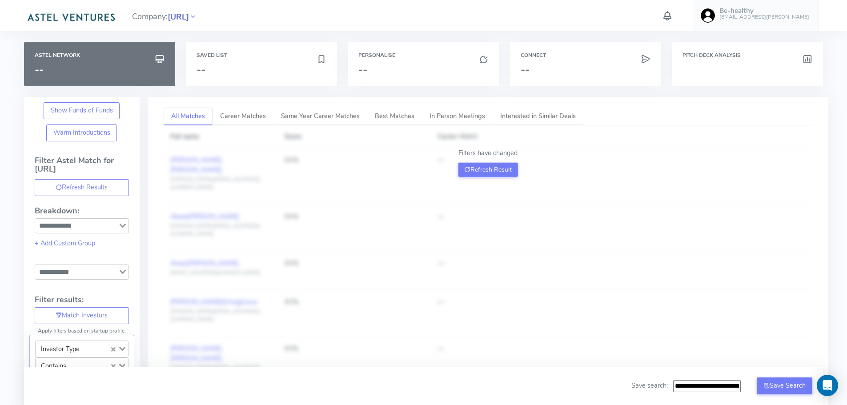
click at [189, 15] on span "[URL]" at bounding box center [178, 17] width 21 height 12
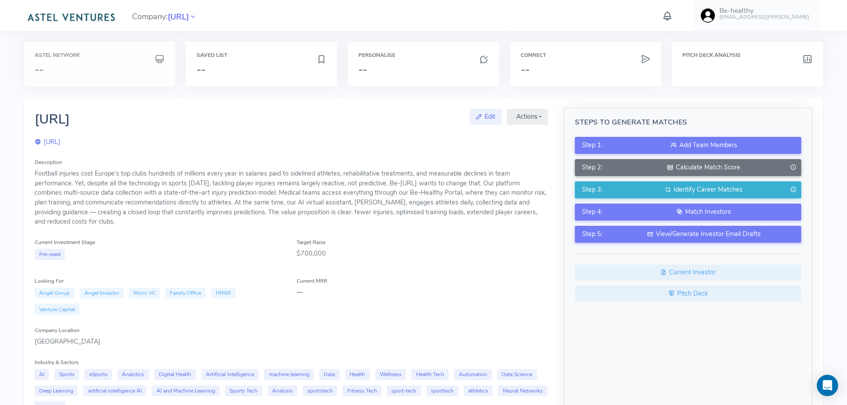
click at [82, 67] on h3 "--" at bounding box center [100, 70] width 130 height 12
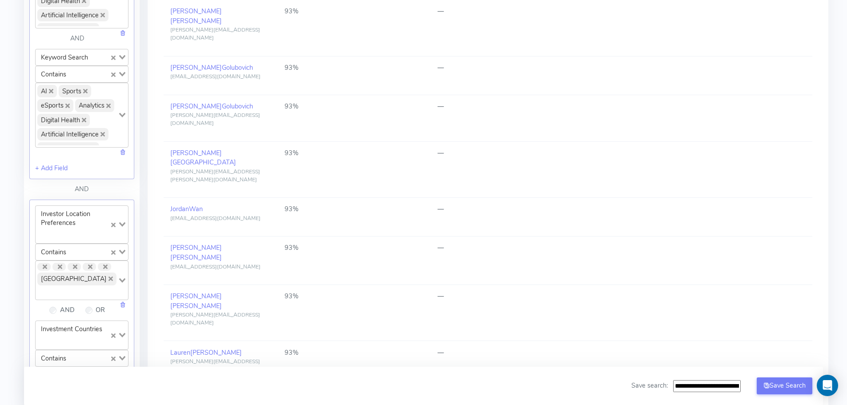
scroll to position [622, 0]
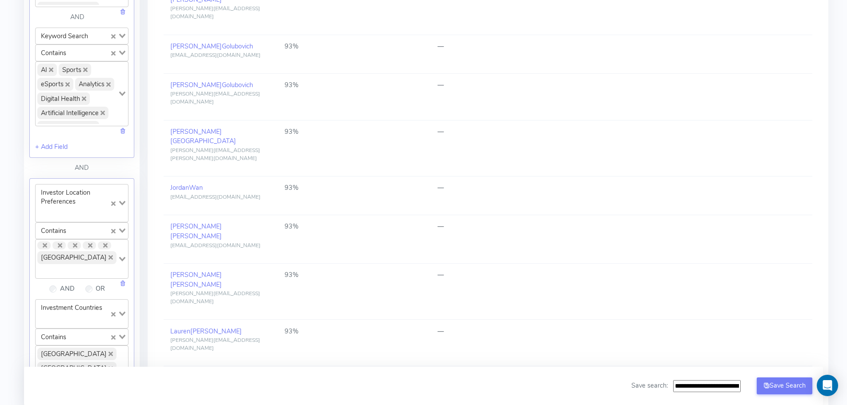
click at [113, 229] on icon "Clear Selected" at bounding box center [113, 231] width 4 height 4
click at [108, 257] on icon "Deselect France" at bounding box center [110, 256] width 4 height 4
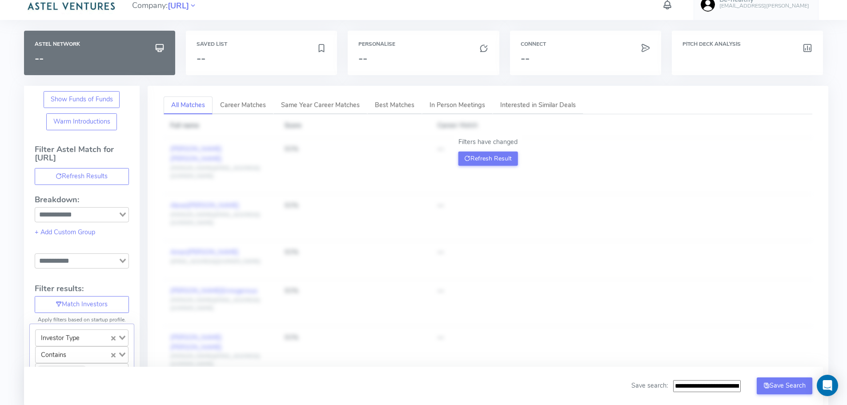
scroll to position [0, 0]
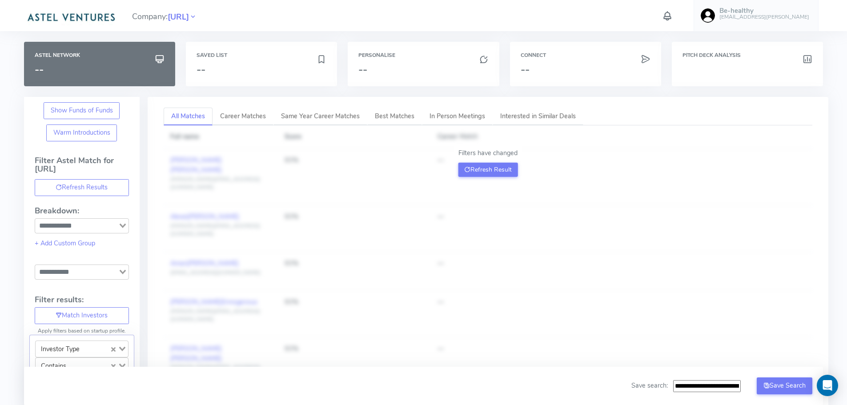
click at [123, 224] on icon "Search for option" at bounding box center [123, 226] width 6 height 4
click at [127, 207] on h4 "Breakdown:" at bounding box center [82, 211] width 94 height 9
click at [189, 15] on span "[URL]" at bounding box center [178, 17] width 21 height 12
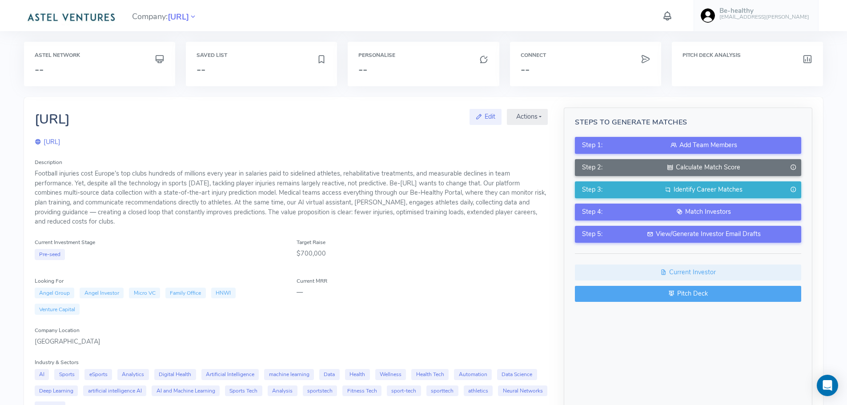
click at [690, 295] on link "Pitch Deck" at bounding box center [688, 294] width 226 height 16
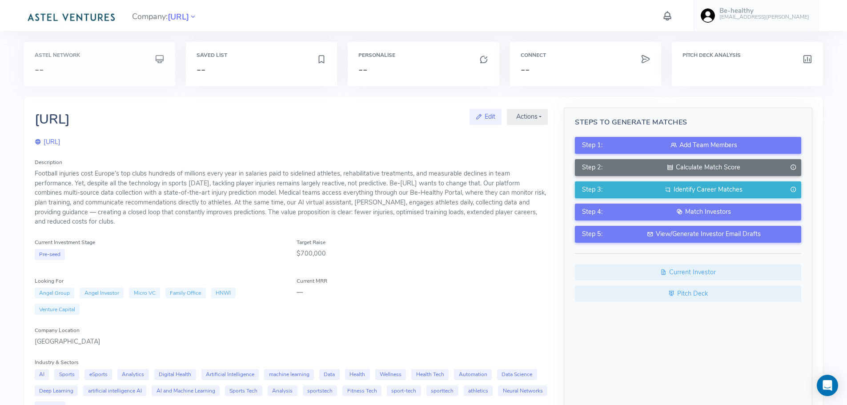
click at [107, 64] on h3 "--" at bounding box center [100, 70] width 130 height 12
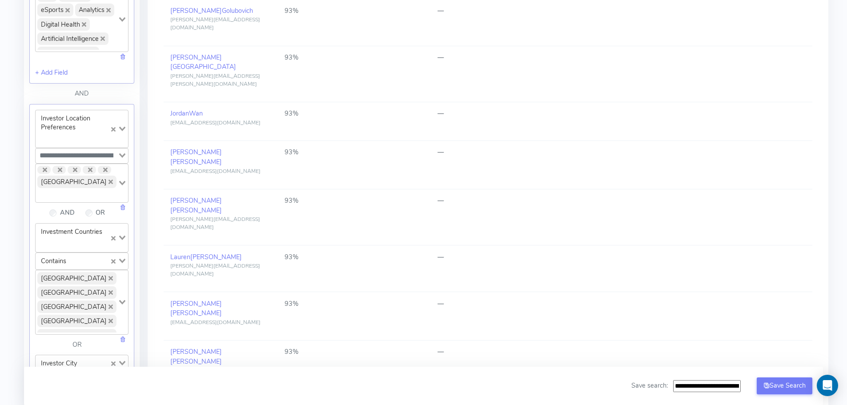
scroll to position [711, 0]
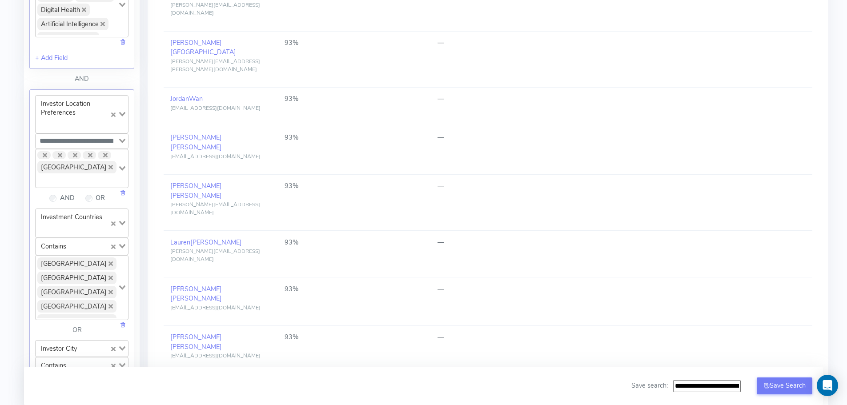
click at [108, 166] on icon "Deselect France" at bounding box center [110, 167] width 4 height 4
click at [95, 175] on input "Search for option" at bounding box center [76, 180] width 80 height 11
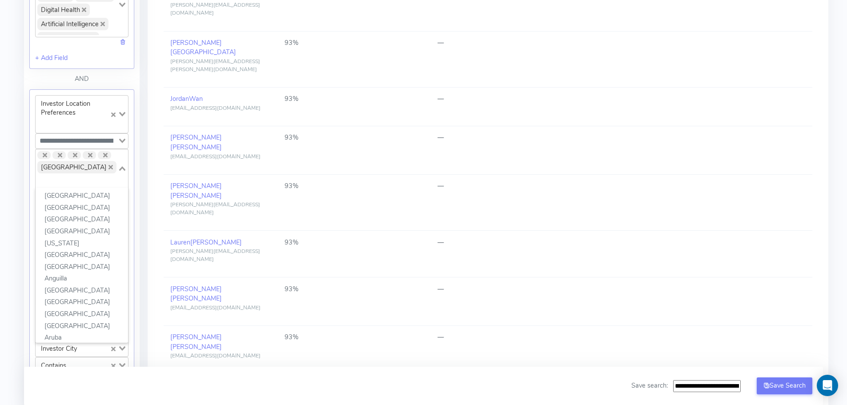
scroll to position [756, 0]
click at [72, 320] on li "[GEOGRAPHIC_DATA]" at bounding box center [82, 326] width 92 height 12
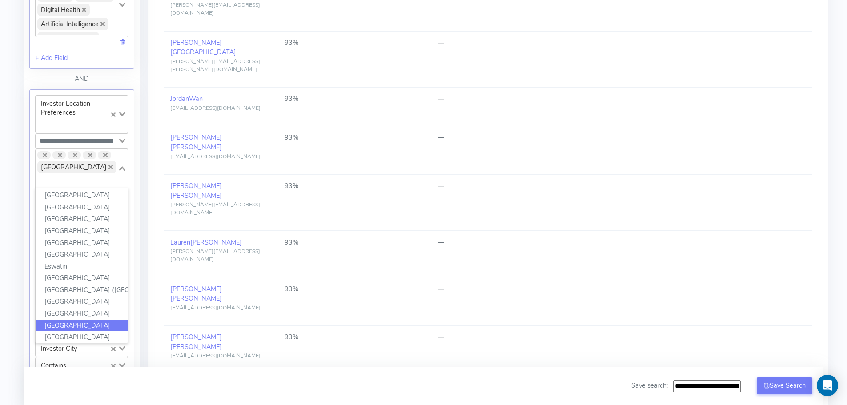
click at [72, 320] on li "[GEOGRAPHIC_DATA]" at bounding box center [82, 326] width 92 height 12
click at [64, 172] on span "[GEOGRAPHIC_DATA]" at bounding box center [76, 167] width 79 height 12
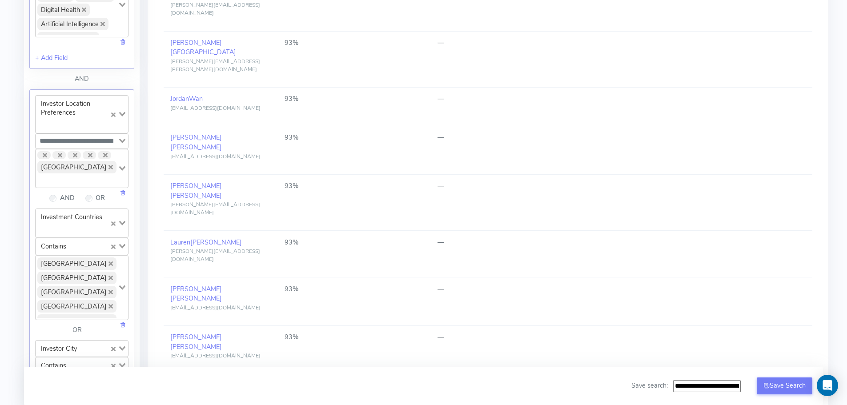
click at [64, 171] on span "[GEOGRAPHIC_DATA]" at bounding box center [76, 167] width 79 height 12
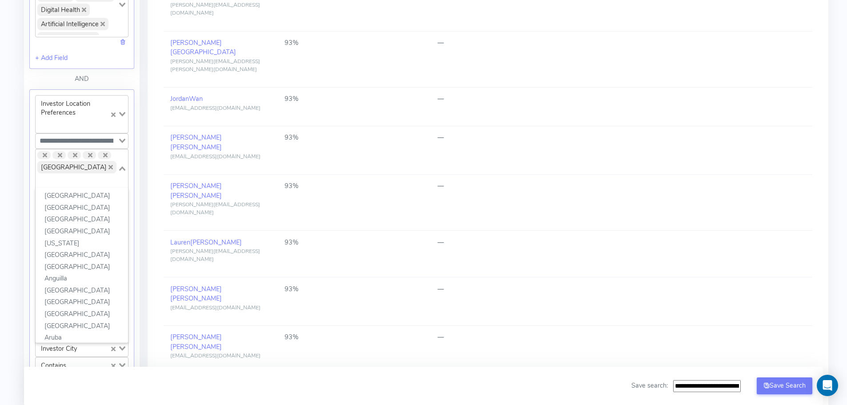
click at [108, 168] on icon "Deselect France" at bounding box center [110, 167] width 4 height 4
click at [75, 175] on input "Search for option" at bounding box center [76, 180] width 80 height 11
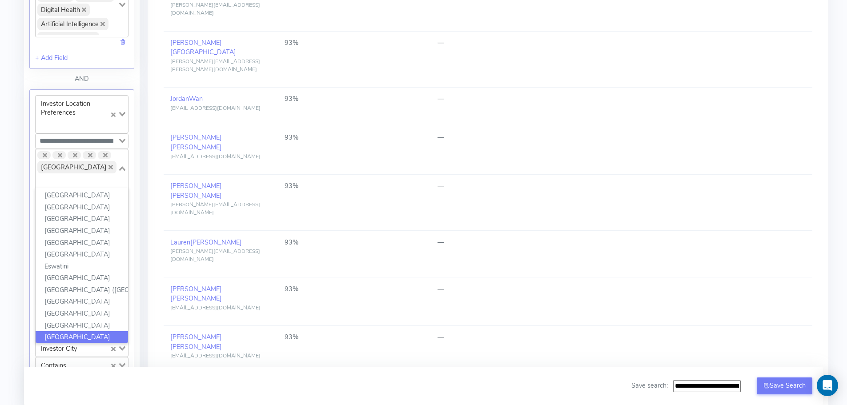
scroll to position [735, 0]
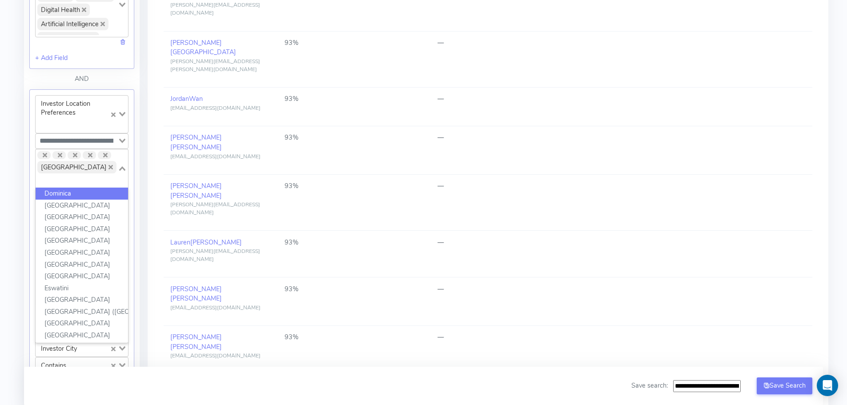
click at [121, 138] on div "Loading..." at bounding box center [123, 140] width 10 height 12
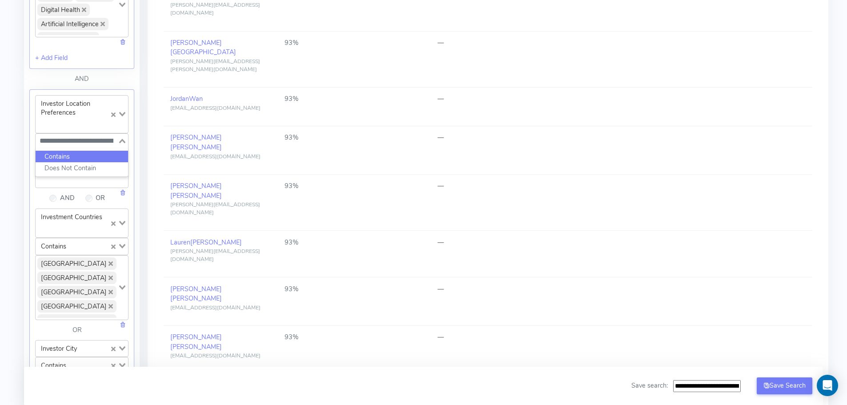
click at [81, 157] on li "Contains" at bounding box center [82, 157] width 92 height 12
click at [108, 169] on icon "Deselect France" at bounding box center [110, 168] width 4 height 4
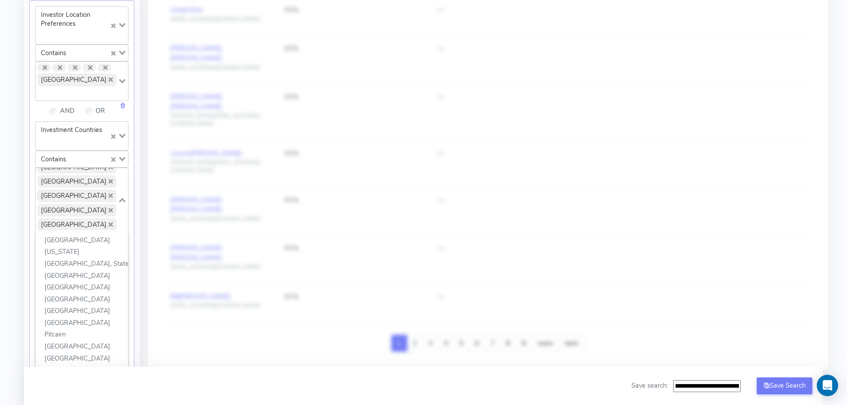
scroll to position [84, 0]
click at [108, 218] on icon "Deselect Qatar" at bounding box center [110, 220] width 4 height 4
click at [108, 218] on icon "Deselect Saudi Arabia" at bounding box center [110, 220] width 4 height 4
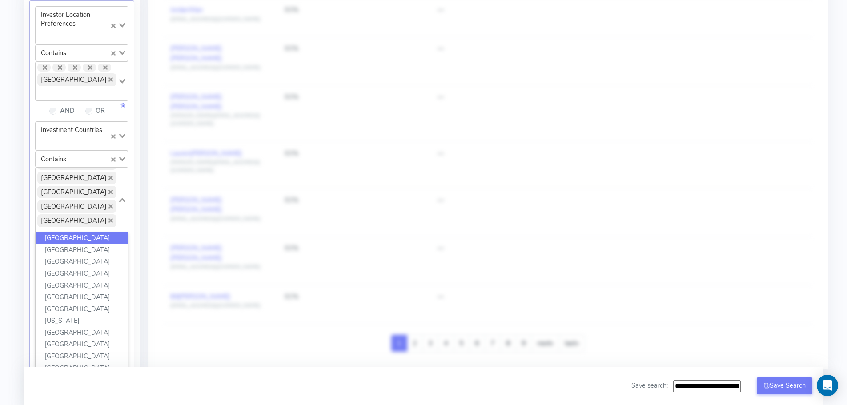
click at [108, 218] on icon "Deselect Germany" at bounding box center [110, 220] width 4 height 4
click at [108, 218] on icon "Deselect Italy" at bounding box center [110, 220] width 4 height 4
click at [108, 211] on icon "Deselect France" at bounding box center [110, 211] width 4 height 4
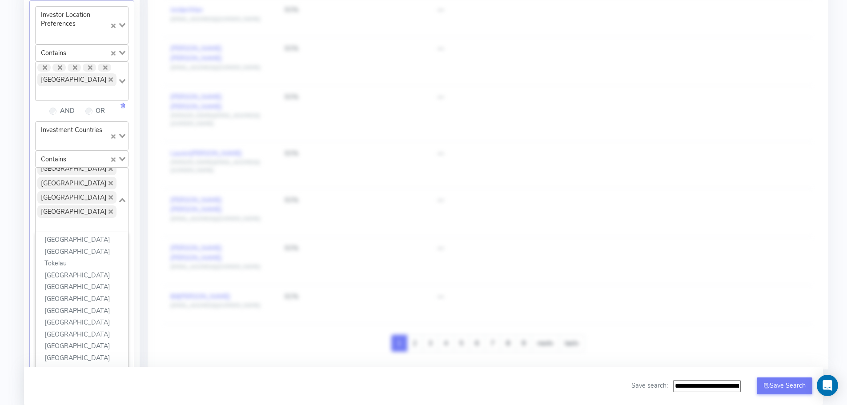
click at [62, 78] on span "[GEOGRAPHIC_DATA]" at bounding box center [76, 79] width 79 height 12
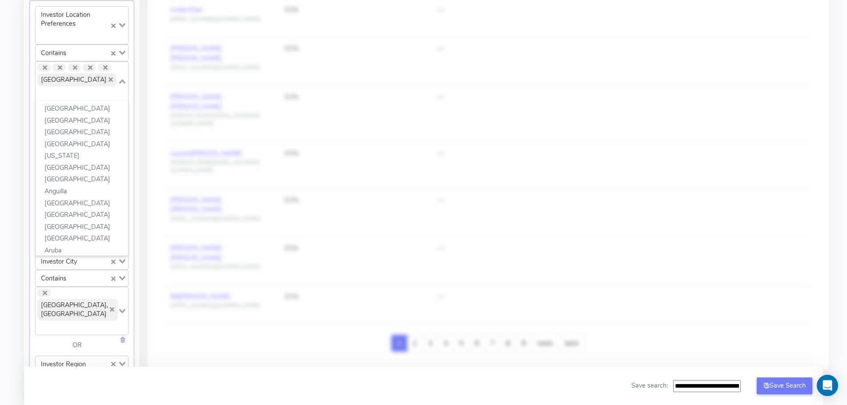
scroll to position [756, 0]
click at [108, 80] on icon "Deselect France" at bounding box center [110, 79] width 4 height 4
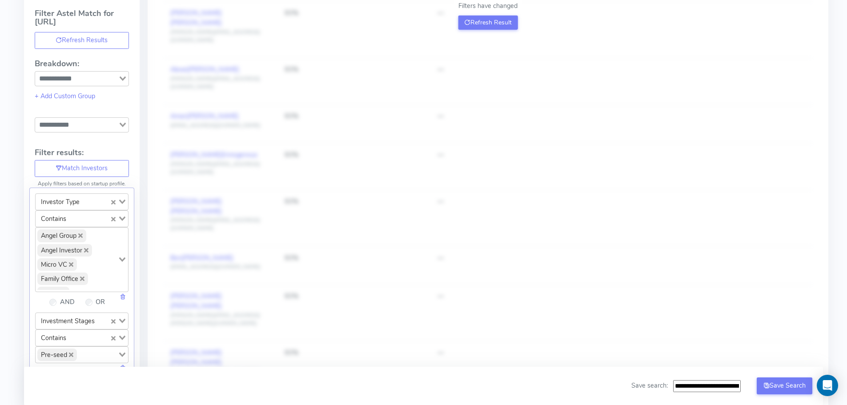
scroll to position [89, 0]
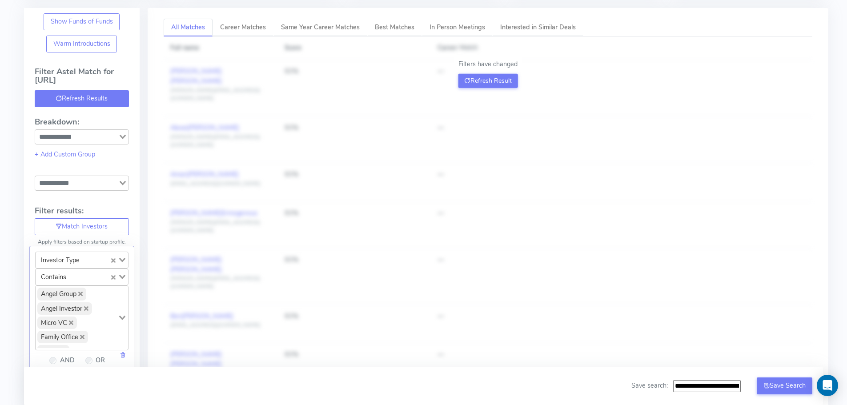
click at [77, 98] on button "Refresh Results" at bounding box center [82, 98] width 94 height 17
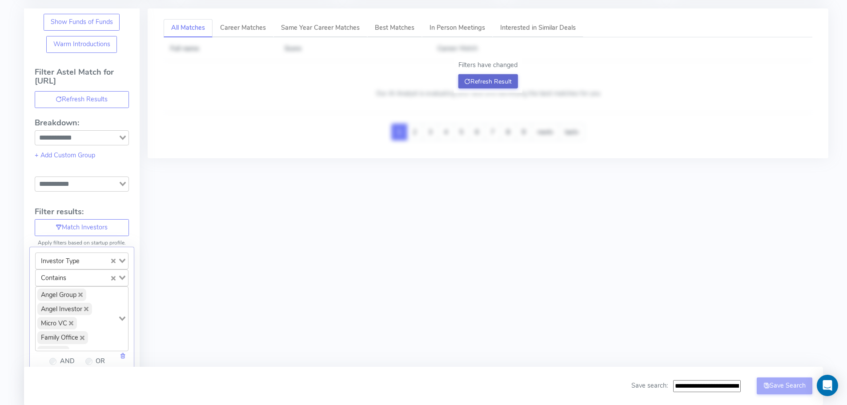
click at [487, 76] on button "Refresh Result" at bounding box center [488, 81] width 60 height 14
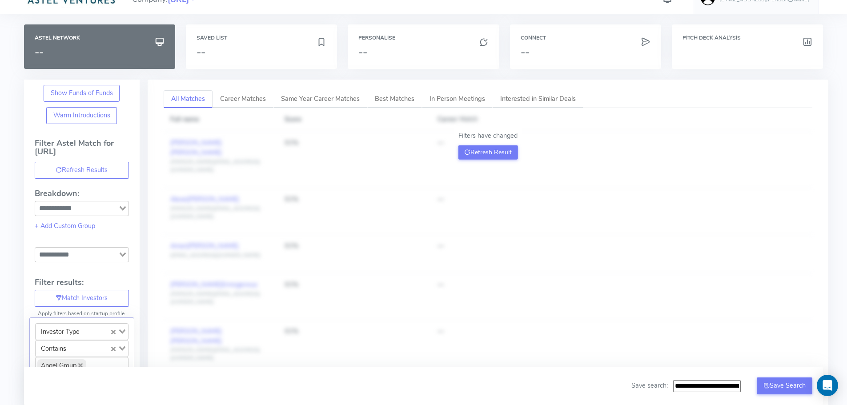
scroll to position [0, 0]
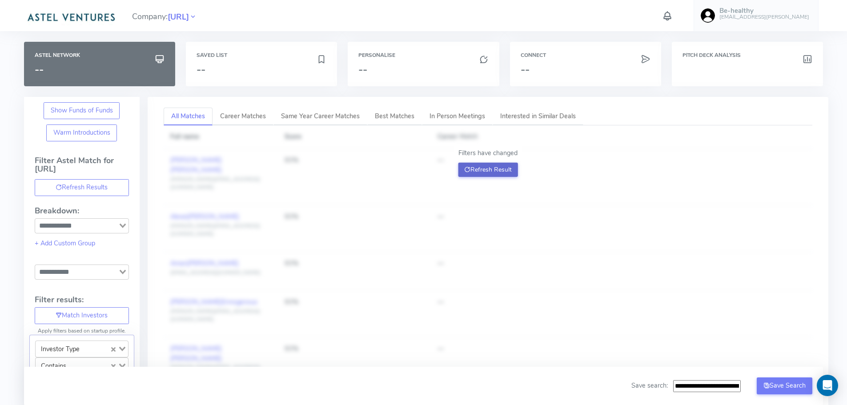
click at [487, 171] on button "Refresh Result" at bounding box center [488, 170] width 60 height 14
click at [189, 17] on span "[URL]" at bounding box center [178, 17] width 21 height 12
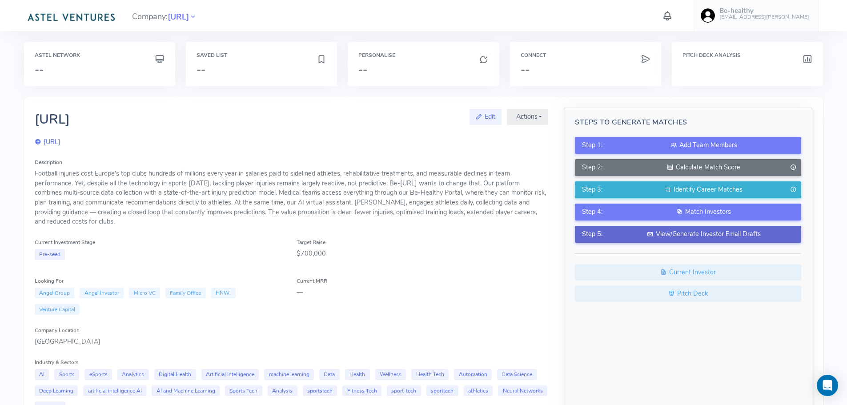
click at [692, 232] on div "View/Generate Investor Email Drafts" at bounding box center [703, 234] width 181 height 10
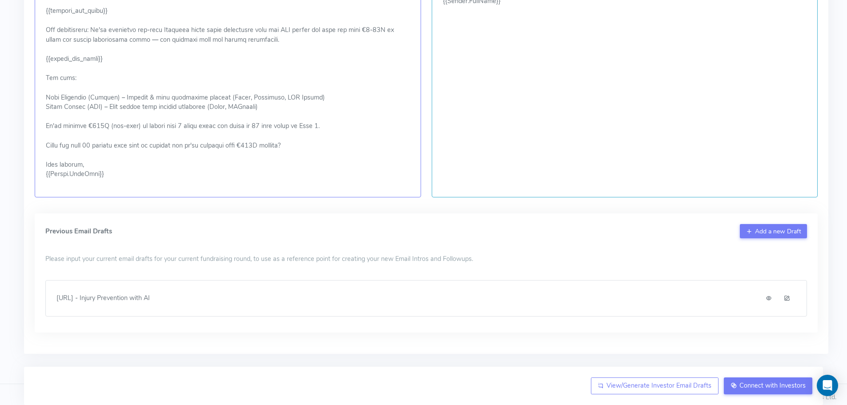
scroll to position [369, 0]
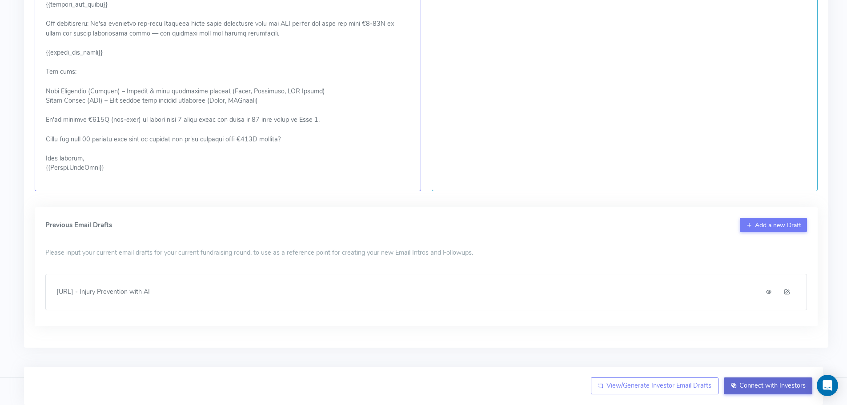
click at [775, 383] on span "Connect with Investors" at bounding box center [772, 385] width 66 height 9
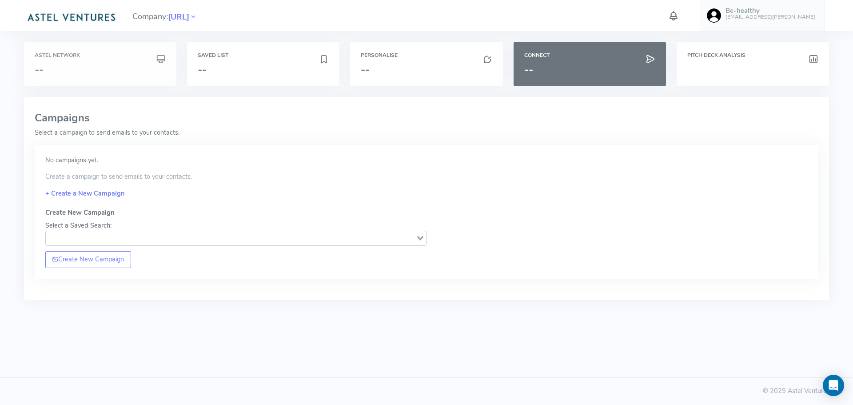
click at [84, 64] on h3 "--" at bounding box center [100, 70] width 131 height 12
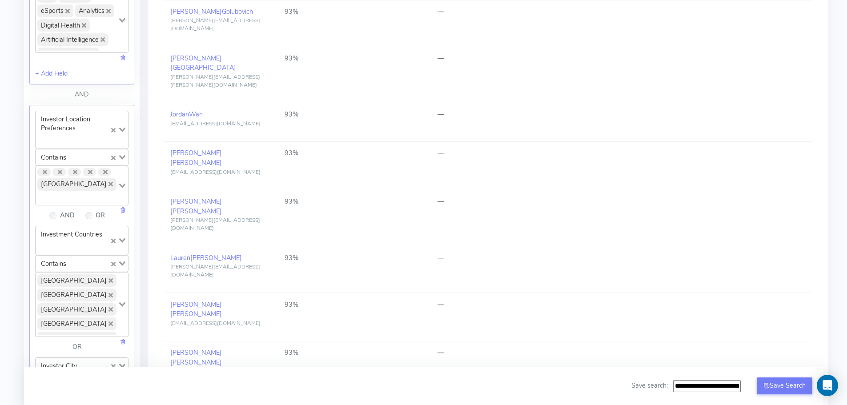
scroll to position [711, 0]
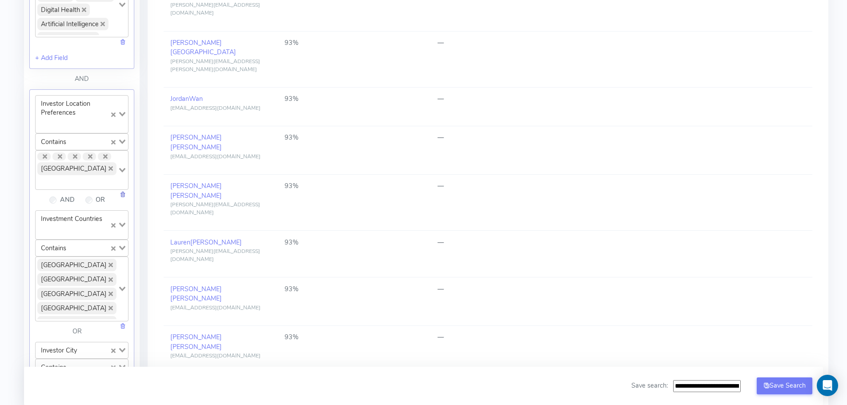
click at [123, 190] on link at bounding box center [123, 194] width 6 height 9
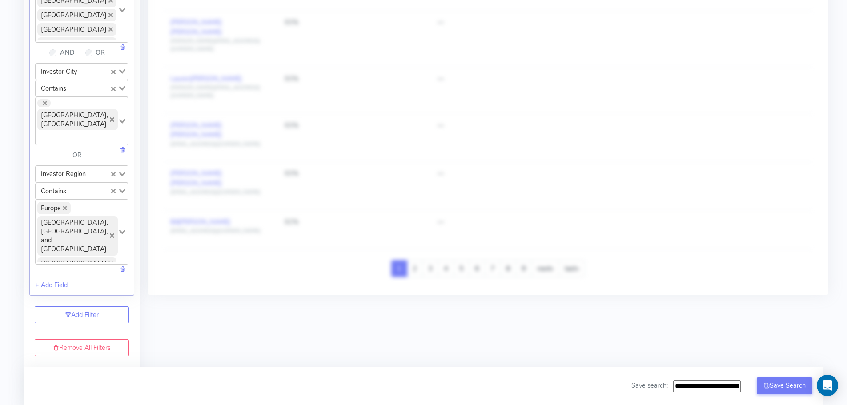
scroll to position [889, 0]
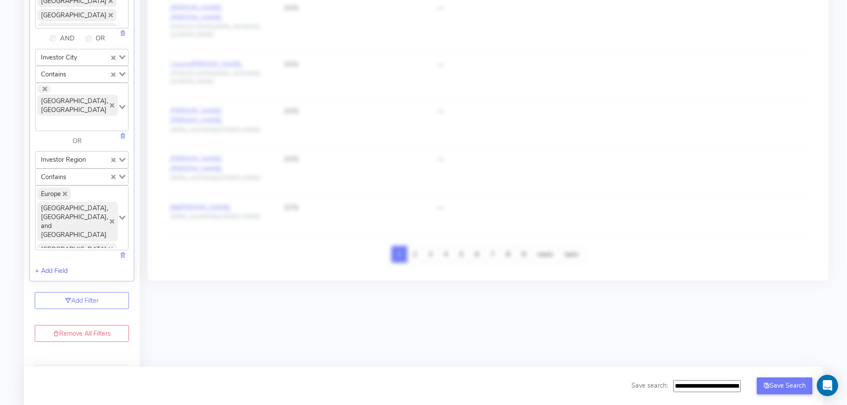
click at [57, 266] on link "+ Add Field" at bounding box center [51, 270] width 32 height 9
click at [121, 276] on icon "Search for option" at bounding box center [122, 278] width 6 height 4
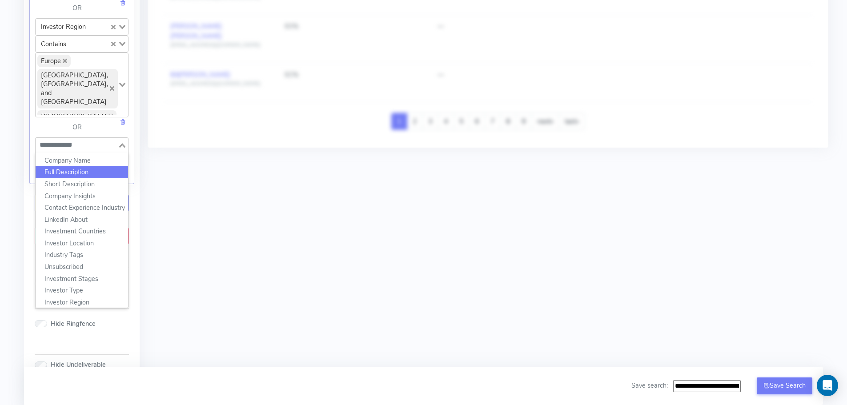
scroll to position [1022, 0]
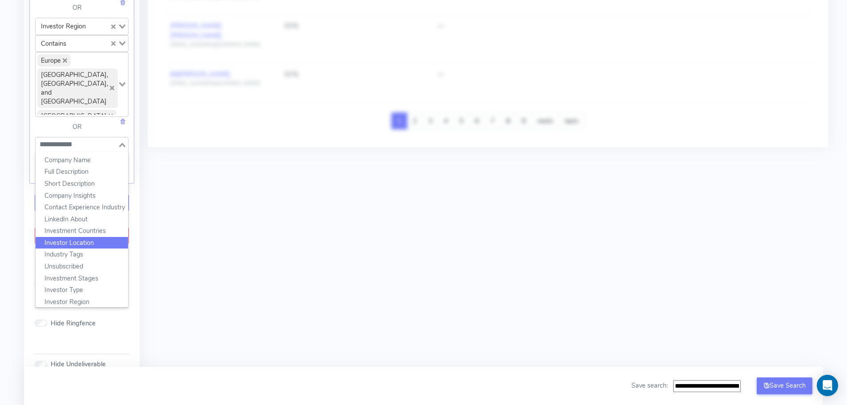
click at [77, 237] on li "Investor Location" at bounding box center [82, 243] width 92 height 12
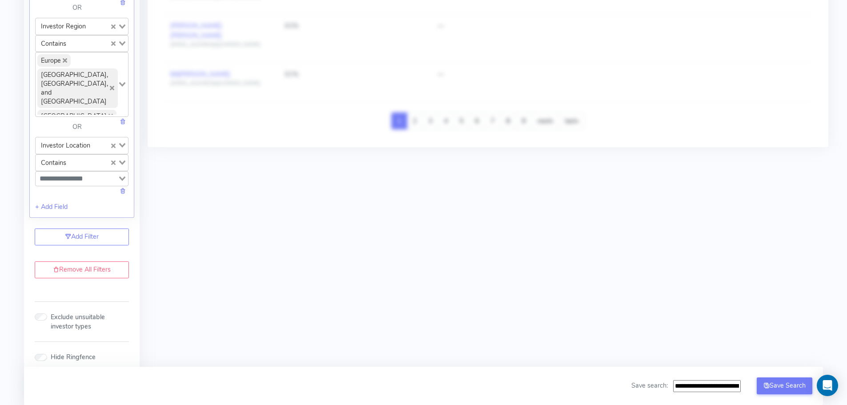
click at [124, 176] on icon "Search for option" at bounding box center [122, 178] width 6 height 4
type input "********"
click at [77, 188] on li "[GEOGRAPHIC_DATA]" at bounding box center [82, 194] width 92 height 12
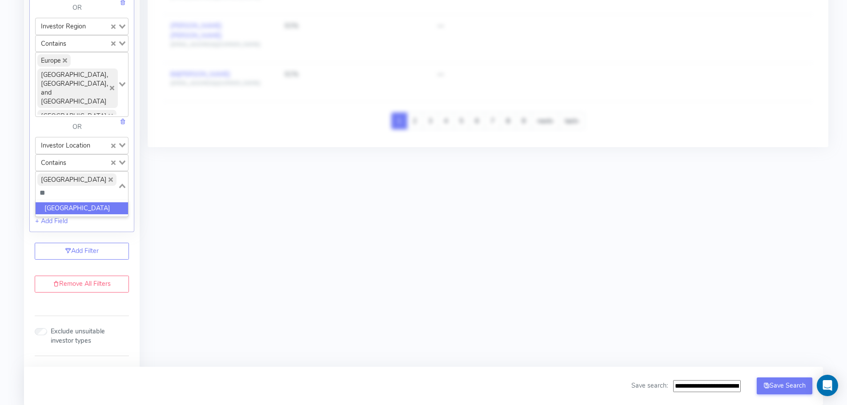
type input "***"
click at [55, 202] on li "[GEOGRAPHIC_DATA]" at bounding box center [82, 208] width 92 height 12
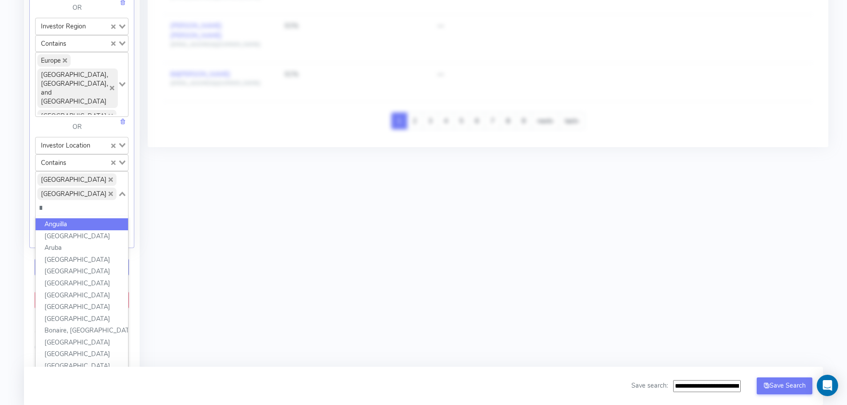
scroll to position [0, 4]
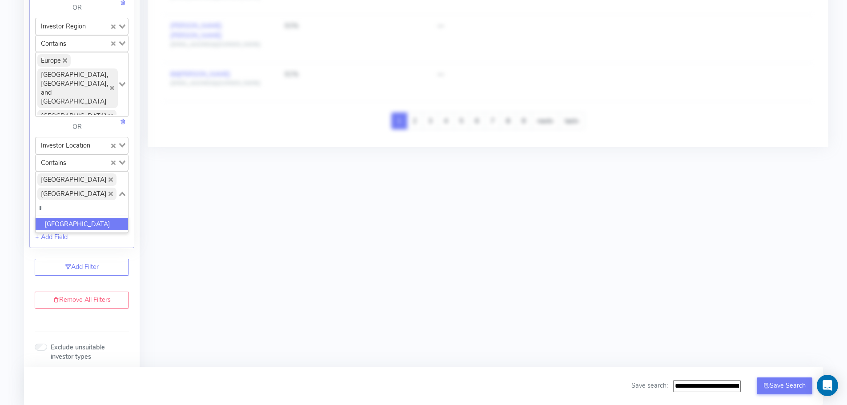
type input "*"
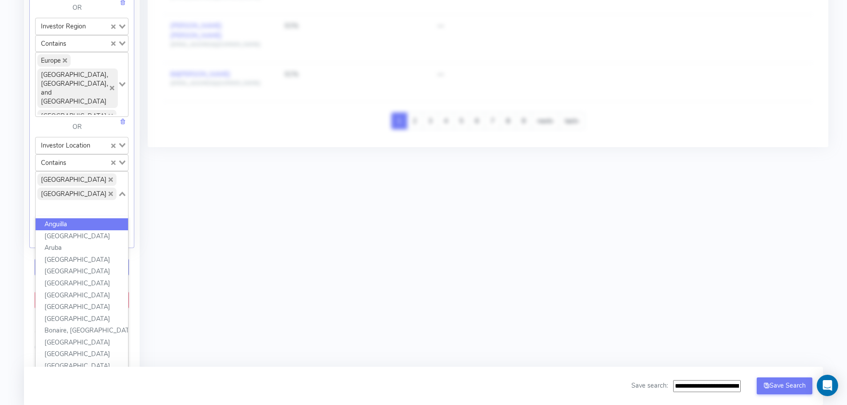
scroll to position [0, 0]
type input "***"
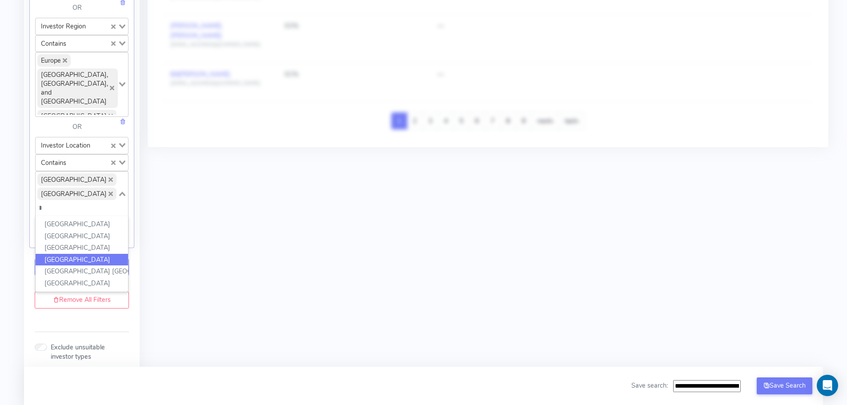
click at [68, 254] on li "[GEOGRAPHIC_DATA]" at bounding box center [82, 260] width 92 height 12
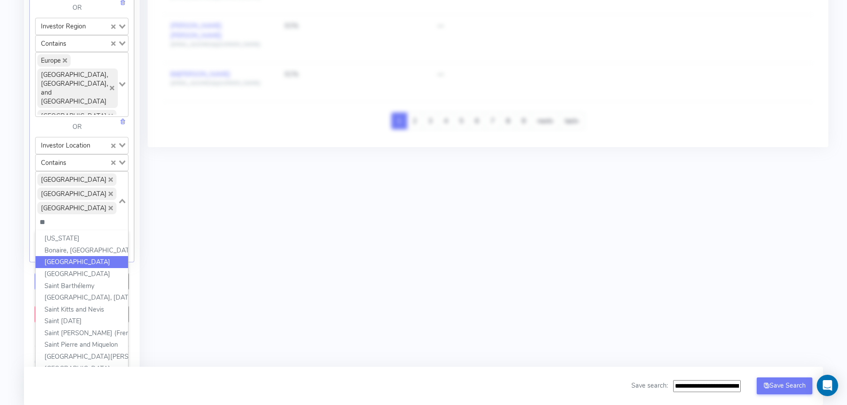
type input "***"
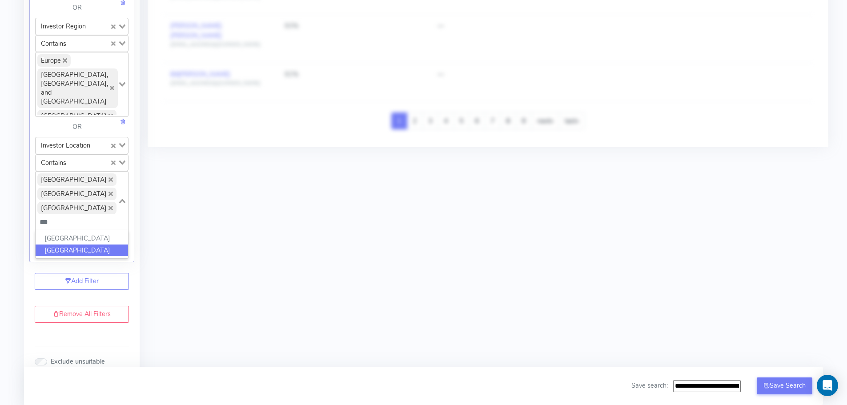
click at [66, 244] on li "[GEOGRAPHIC_DATA]" at bounding box center [82, 250] width 92 height 12
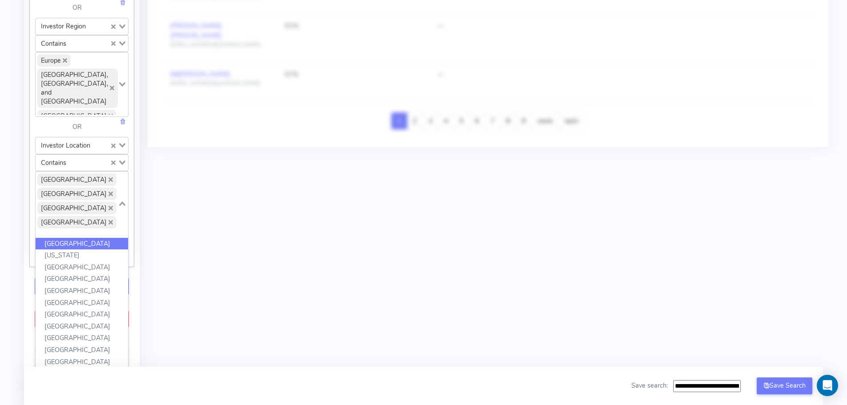
type input "***"
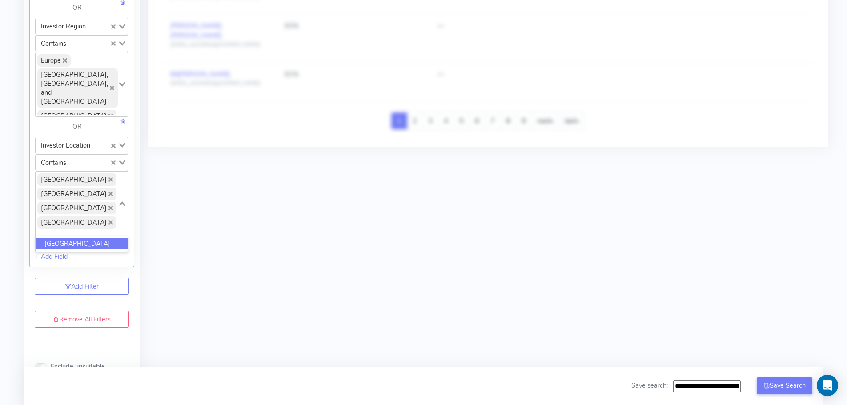
click at [70, 238] on li "[GEOGRAPHIC_DATA]" at bounding box center [82, 244] width 92 height 12
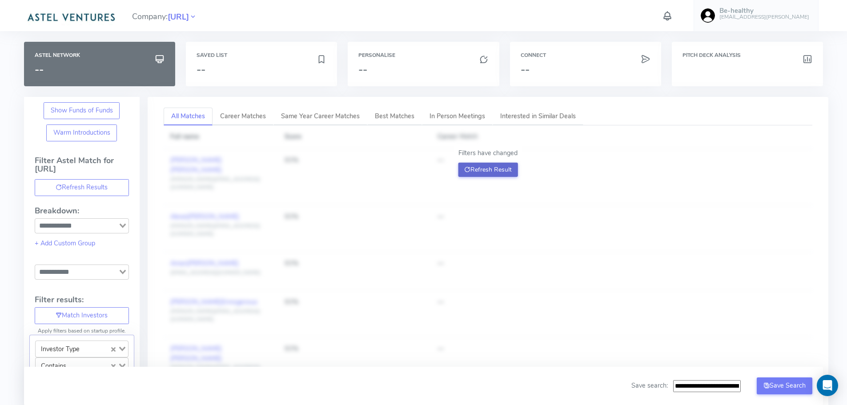
click at [471, 171] on button "Refresh Result" at bounding box center [488, 170] width 60 height 14
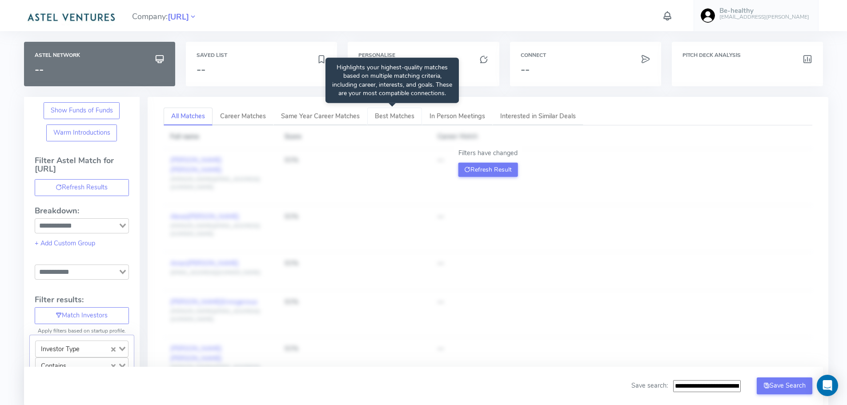
click at [392, 116] on span "Best Matches" at bounding box center [395, 116] width 40 height 9
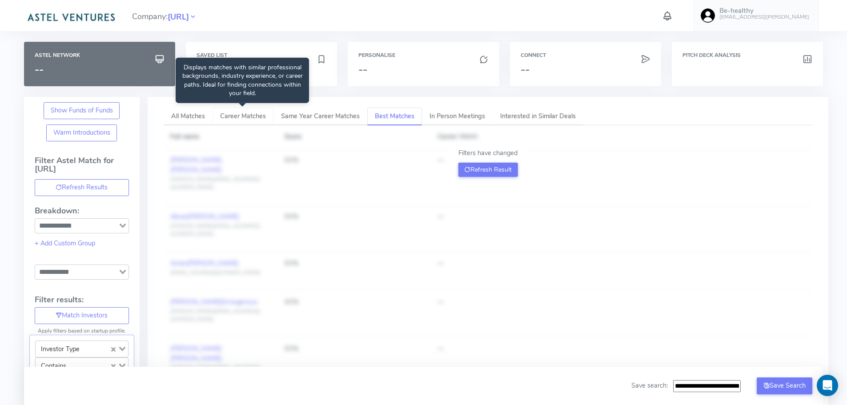
click at [241, 117] on span "Career Matches" at bounding box center [243, 116] width 46 height 9
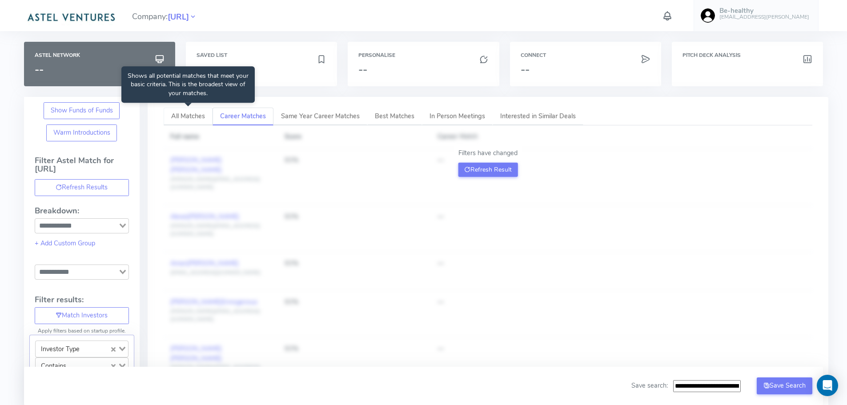
click at [180, 116] on span "All Matches" at bounding box center [188, 116] width 34 height 9
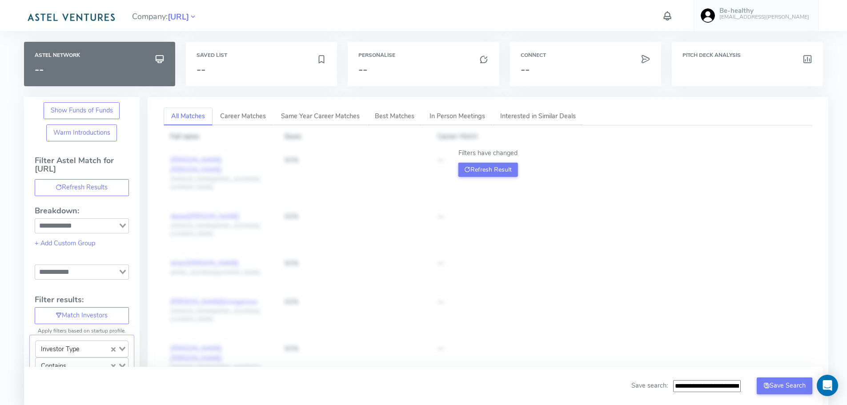
click at [121, 225] on icon "Search for option" at bounding box center [123, 226] width 6 height 4
click at [86, 264] on li "Investor Type" at bounding box center [81, 265] width 93 height 12
click at [124, 227] on icon "Search for option" at bounding box center [123, 226] width 6 height 4
click at [71, 256] on li "Investor Region" at bounding box center [81, 253] width 93 height 12
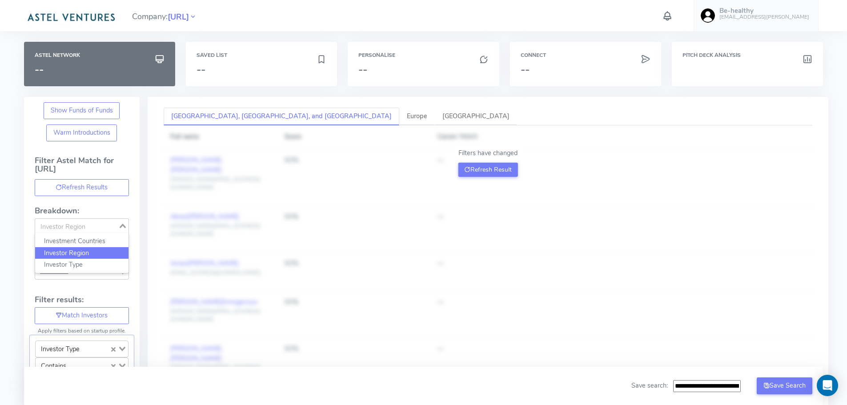
click at [124, 225] on icon "Search for option" at bounding box center [123, 226] width 6 height 4
click at [112, 228] on icon "Clear Selected" at bounding box center [114, 227] width 4 height 4
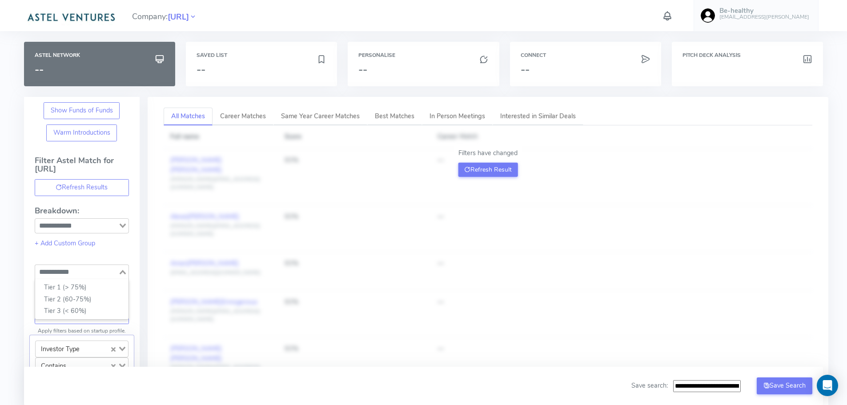
click at [120, 274] on icon "Search for option" at bounding box center [123, 272] width 6 height 4
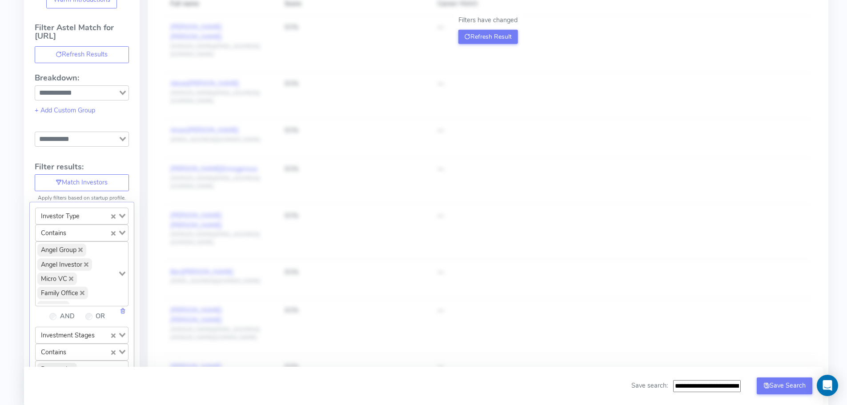
scroll to position [133, 0]
click at [71, 183] on button "Match Investors" at bounding box center [82, 182] width 94 height 17
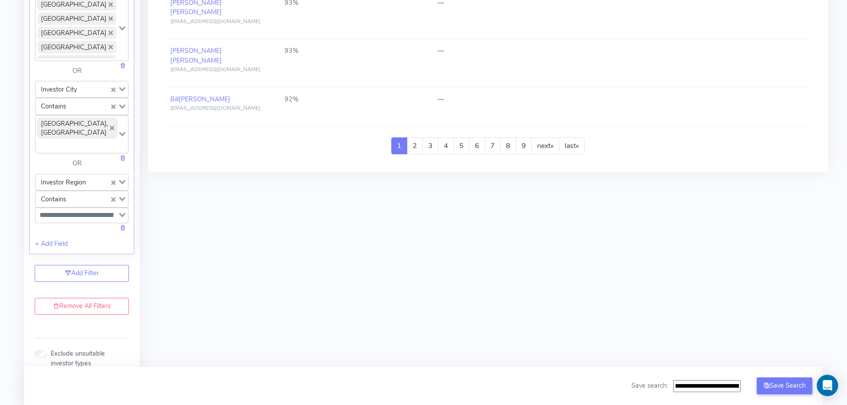
scroll to position [978, 0]
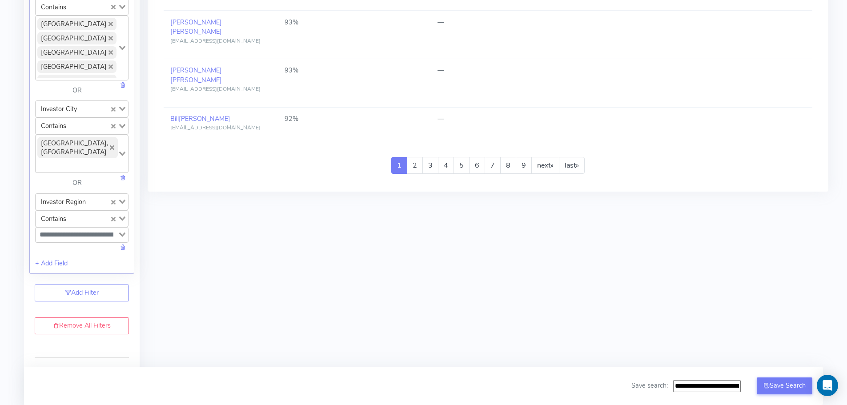
click at [123, 243] on link at bounding box center [123, 247] width 6 height 9
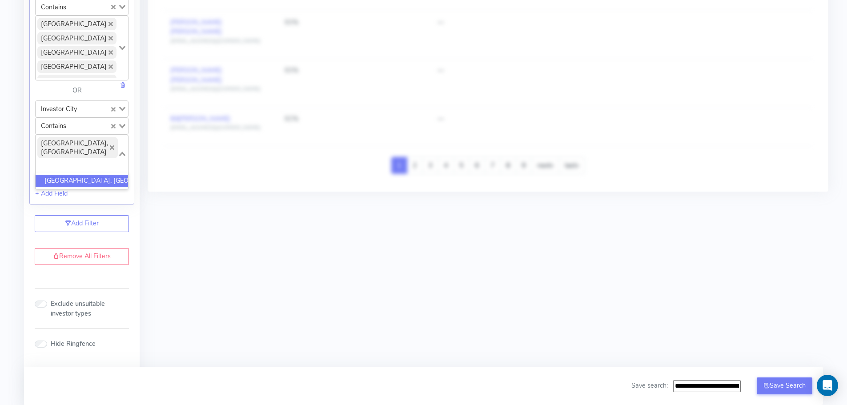
click at [104, 160] on input "Search for option" at bounding box center [76, 165] width 80 height 11
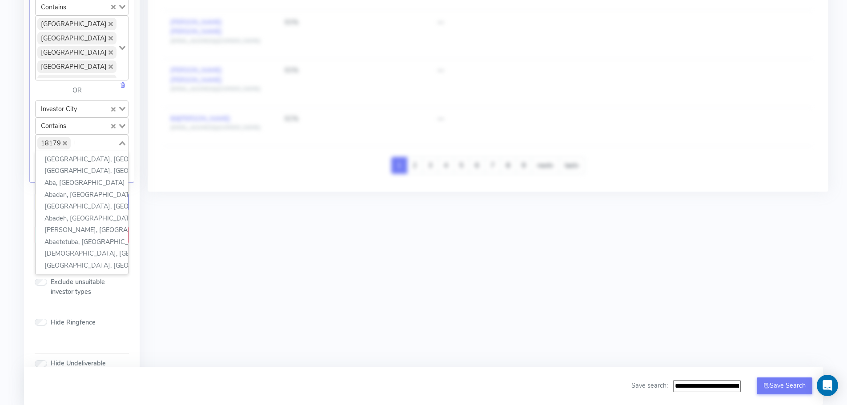
scroll to position [0, 0]
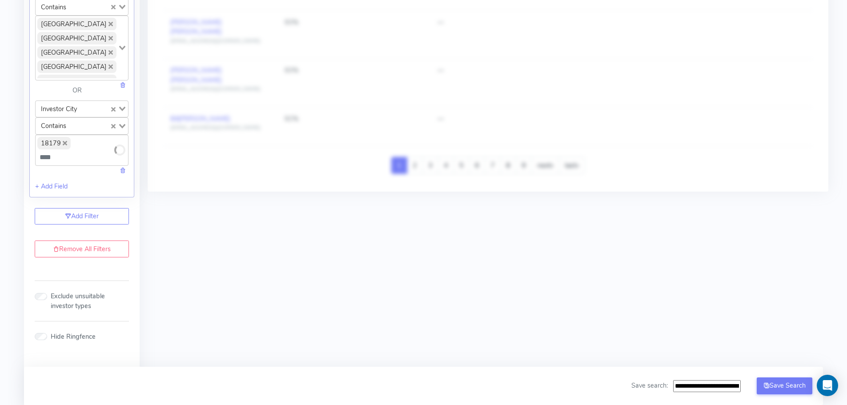
type input "*****"
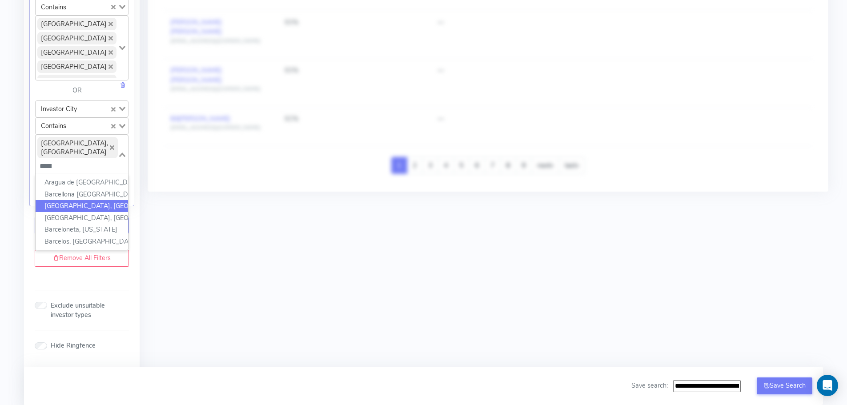
click at [60, 200] on li "[GEOGRAPHIC_DATA], [GEOGRAPHIC_DATA]" at bounding box center [82, 206] width 92 height 12
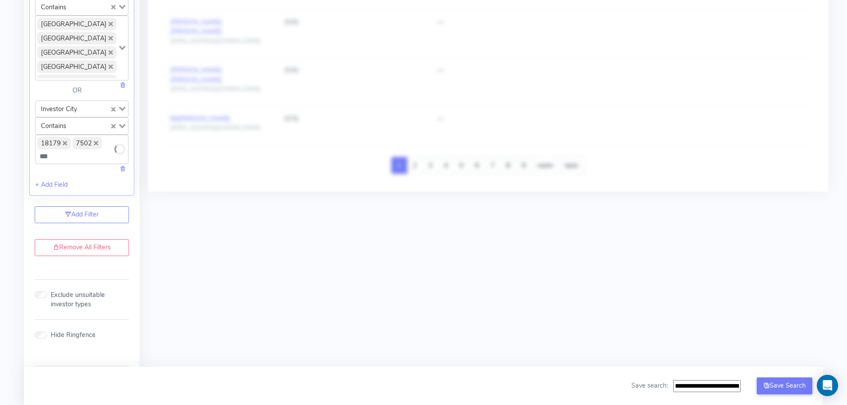
type input "****"
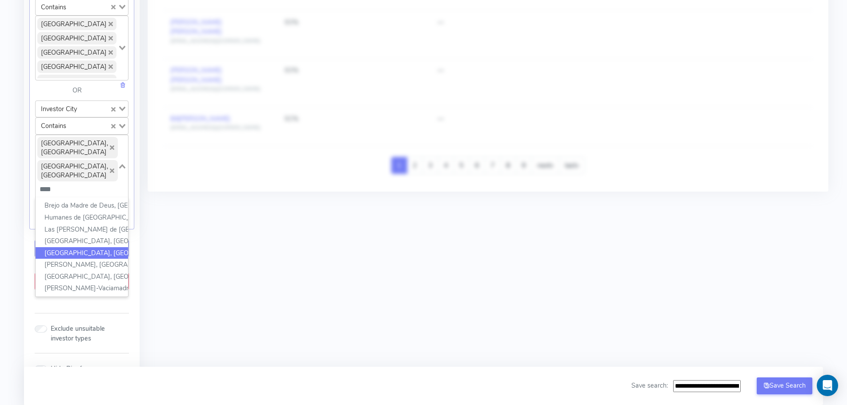
click at [63, 247] on li "[GEOGRAPHIC_DATA], [GEOGRAPHIC_DATA]" at bounding box center [82, 253] width 92 height 12
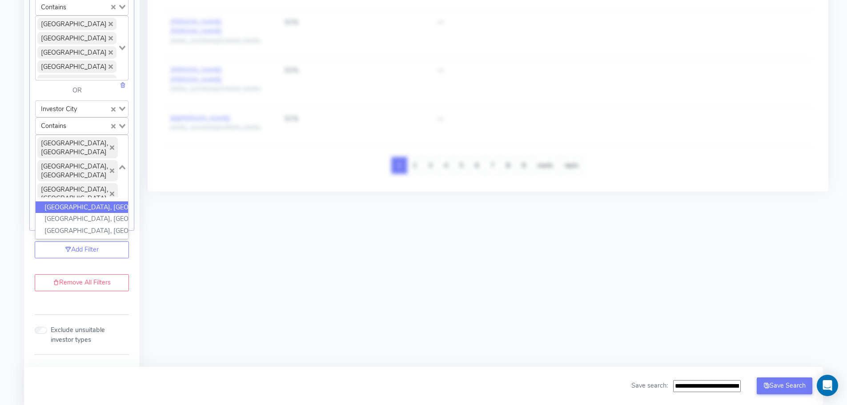
click at [63, 207] on input "****" at bounding box center [49, 213] width 26 height 12
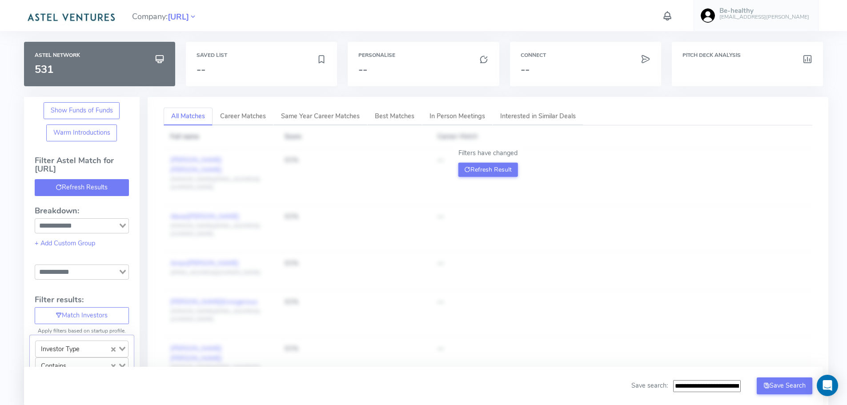
click at [73, 185] on button "Refresh Results" at bounding box center [82, 187] width 94 height 17
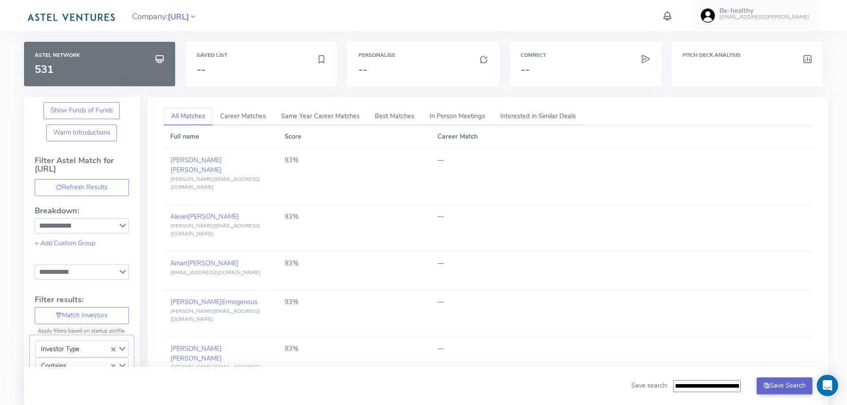
click at [788, 384] on button "Save Search" at bounding box center [784, 385] width 56 height 17
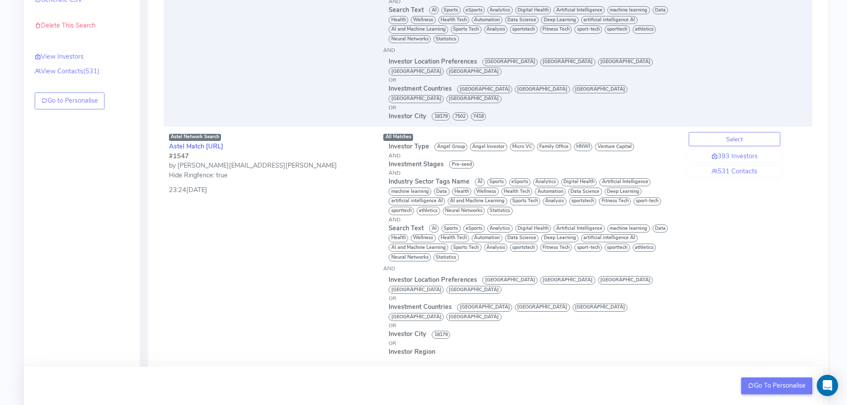
scroll to position [217, 0]
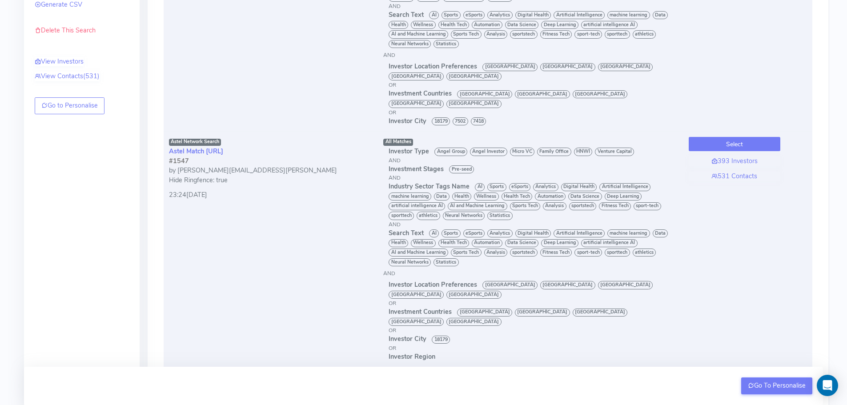
click at [733, 137] on button "Select" at bounding box center [734, 144] width 92 height 14
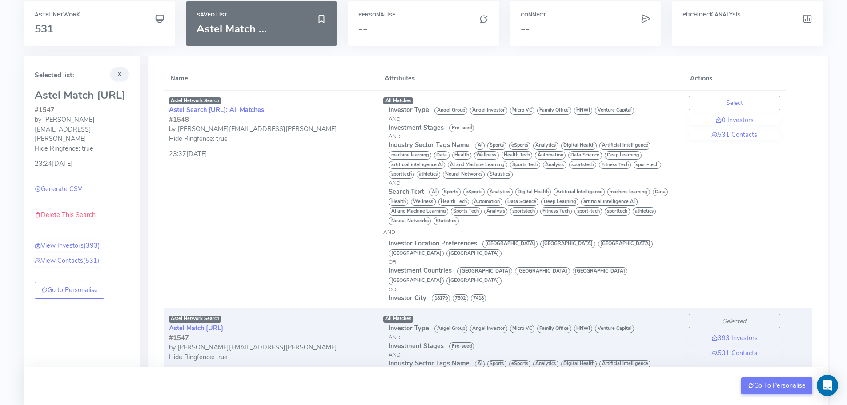
scroll to position [41, 0]
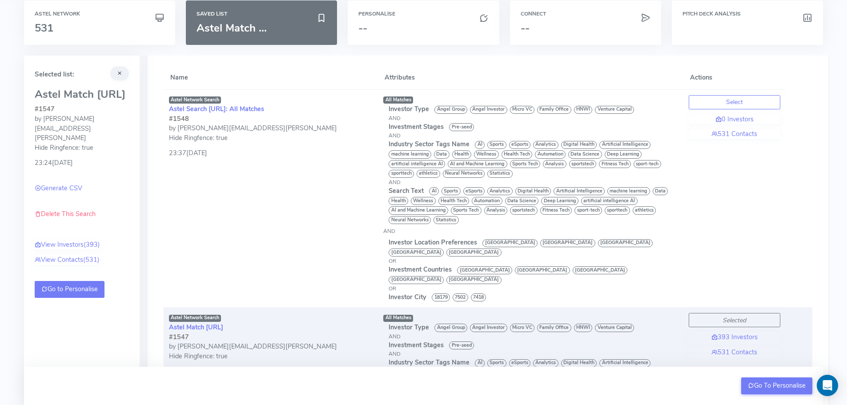
click at [71, 284] on link "Go to Personalise" at bounding box center [70, 289] width 70 height 17
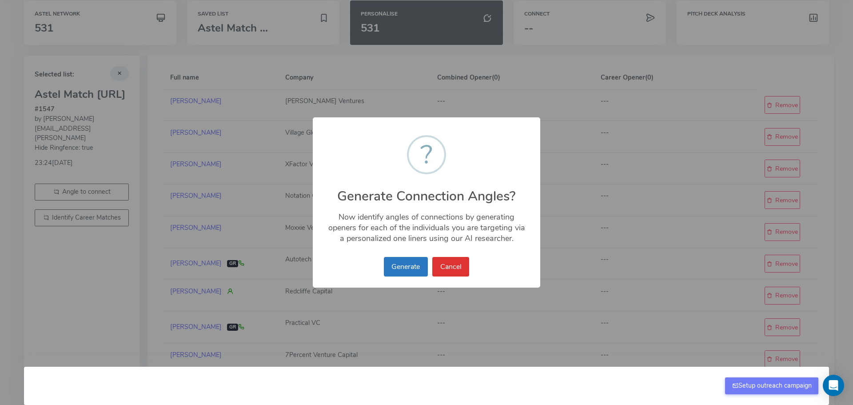
click at [401, 265] on button "Generate" at bounding box center [406, 267] width 44 height 20
click at [402, 265] on button "Generate" at bounding box center [406, 267] width 44 height 20
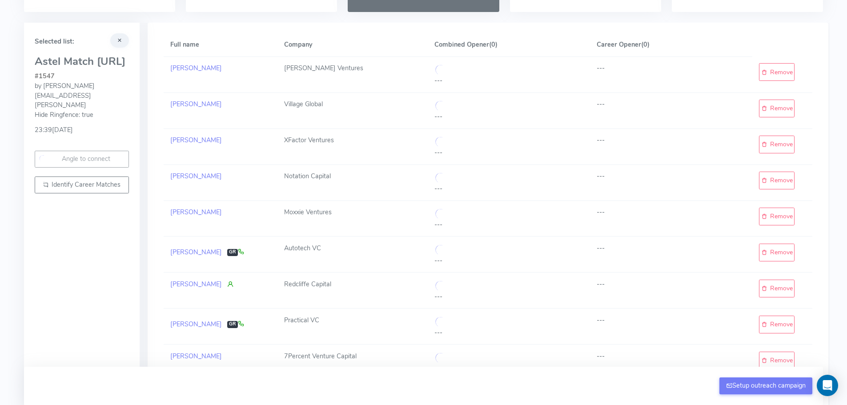
scroll to position [62, 0]
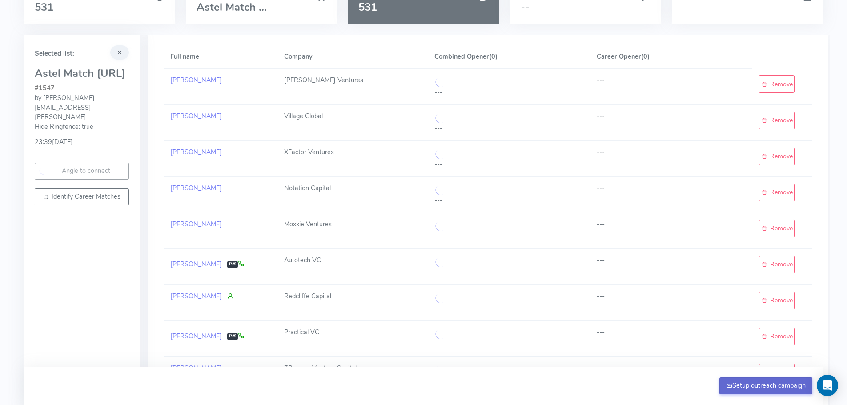
click at [756, 389] on button "Setup outreach campaign" at bounding box center [765, 385] width 93 height 17
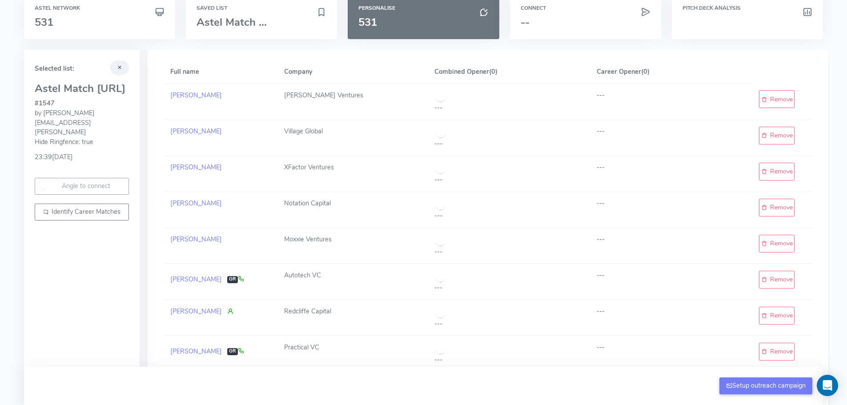
scroll to position [0, 0]
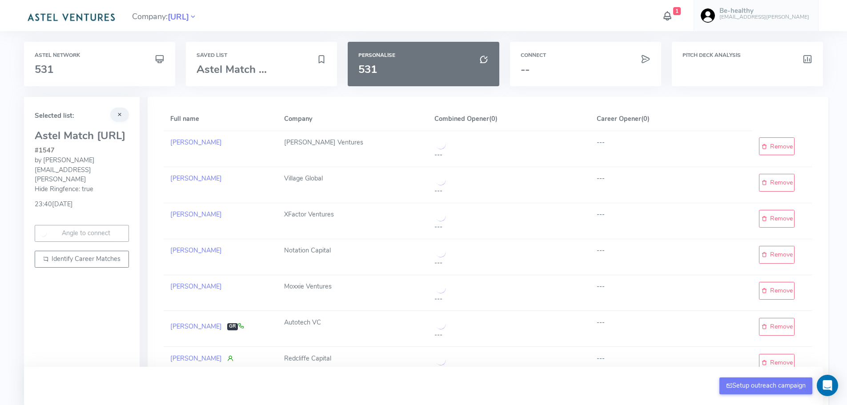
click at [673, 19] on icon at bounding box center [667, 16] width 12 height 16
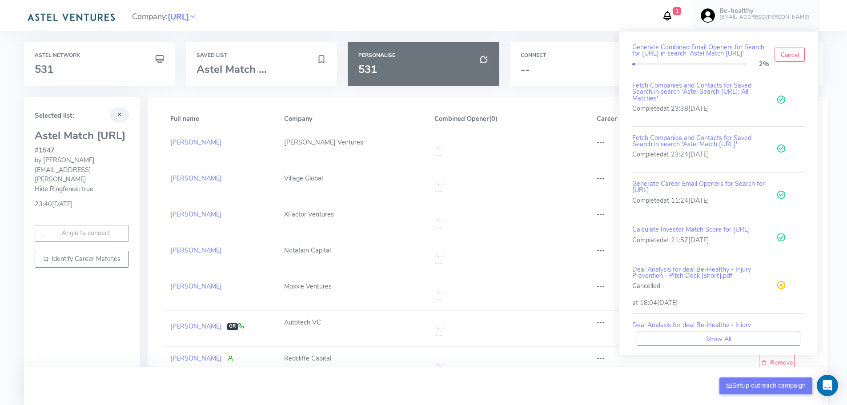
click at [673, 15] on icon at bounding box center [667, 16] width 12 height 16
